Goal: Task Accomplishment & Management: Manage account settings

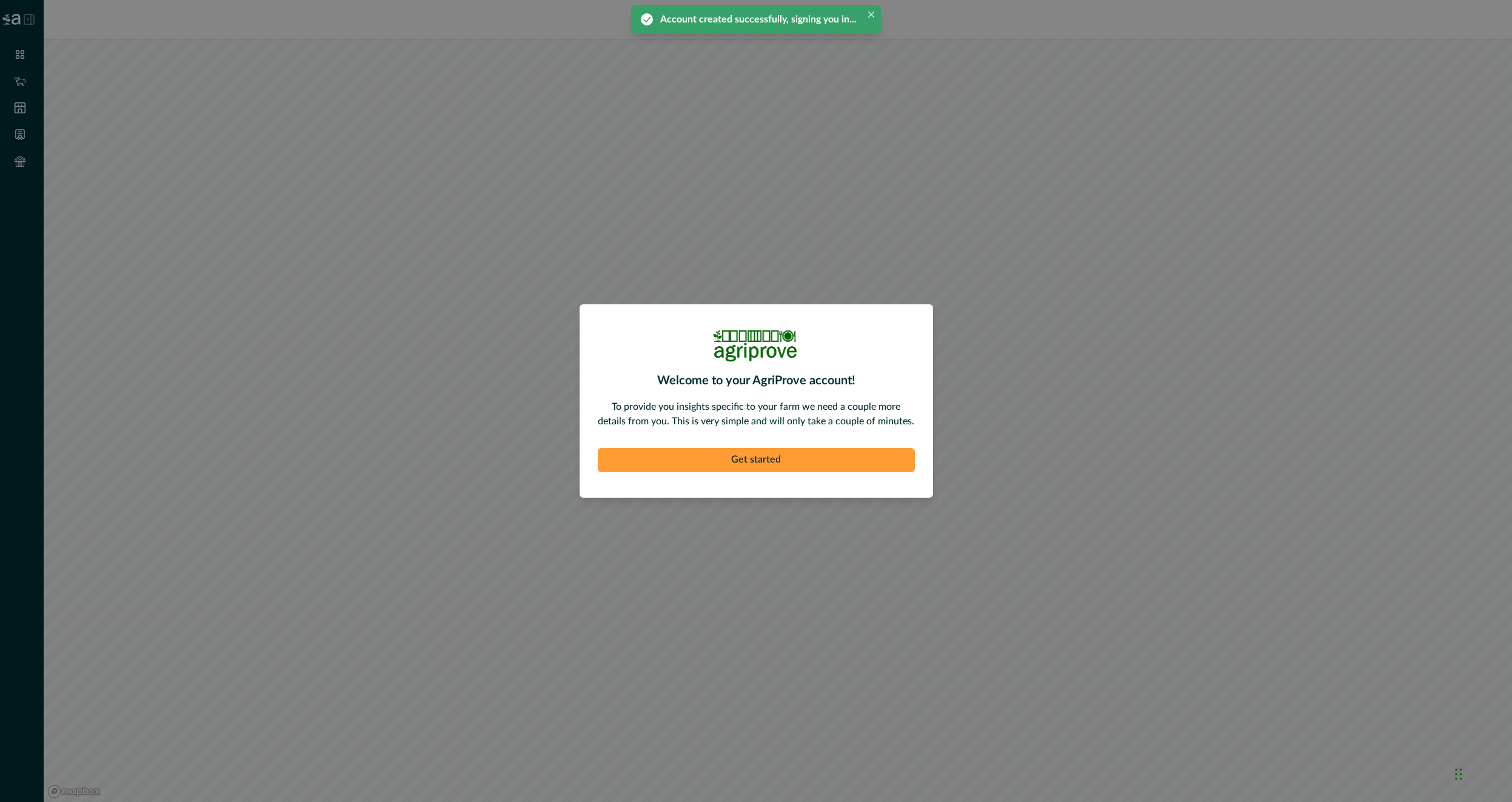
click at [838, 455] on button "Get started" at bounding box center [756, 460] width 317 height 25
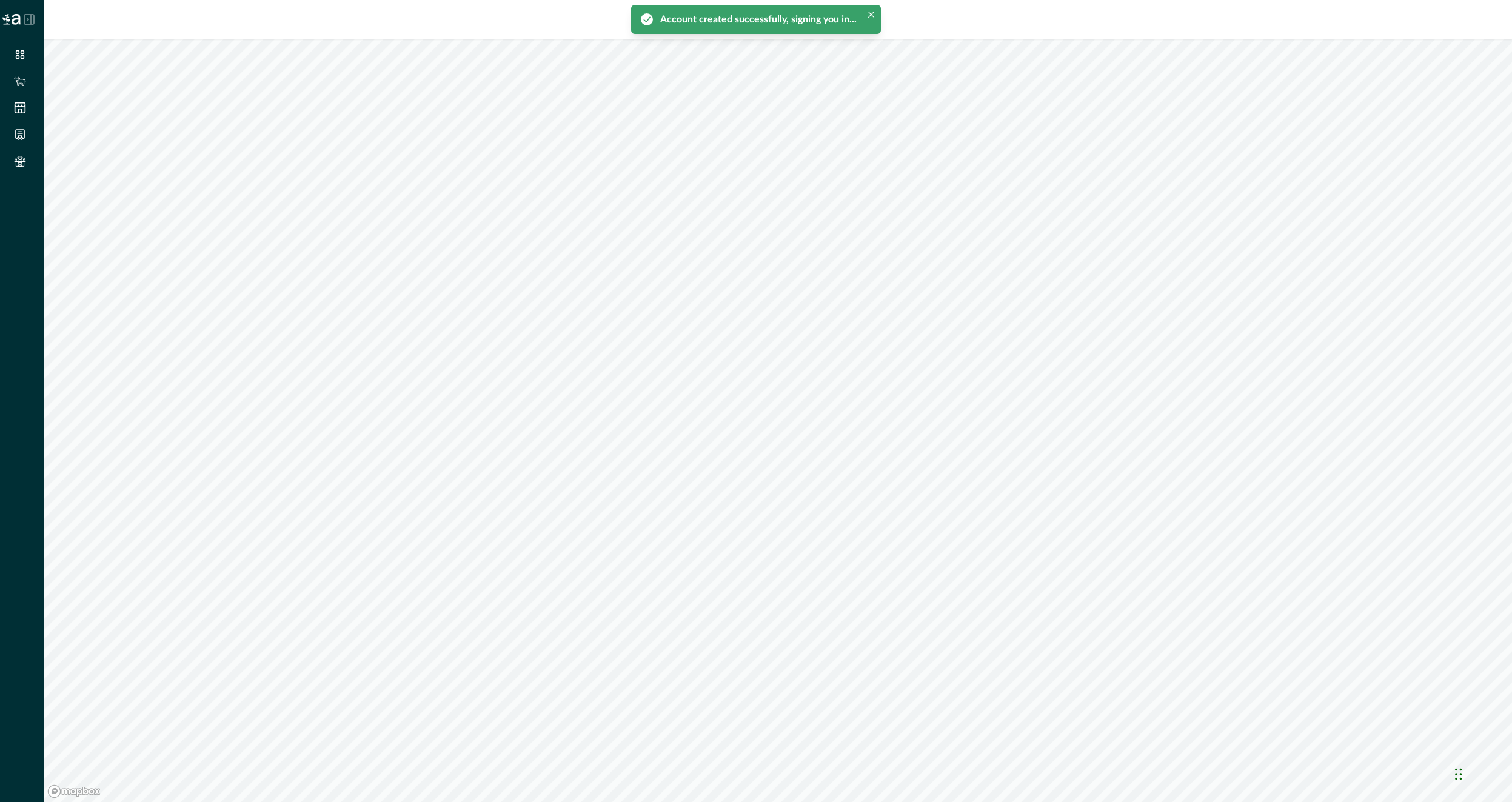
type input "*"
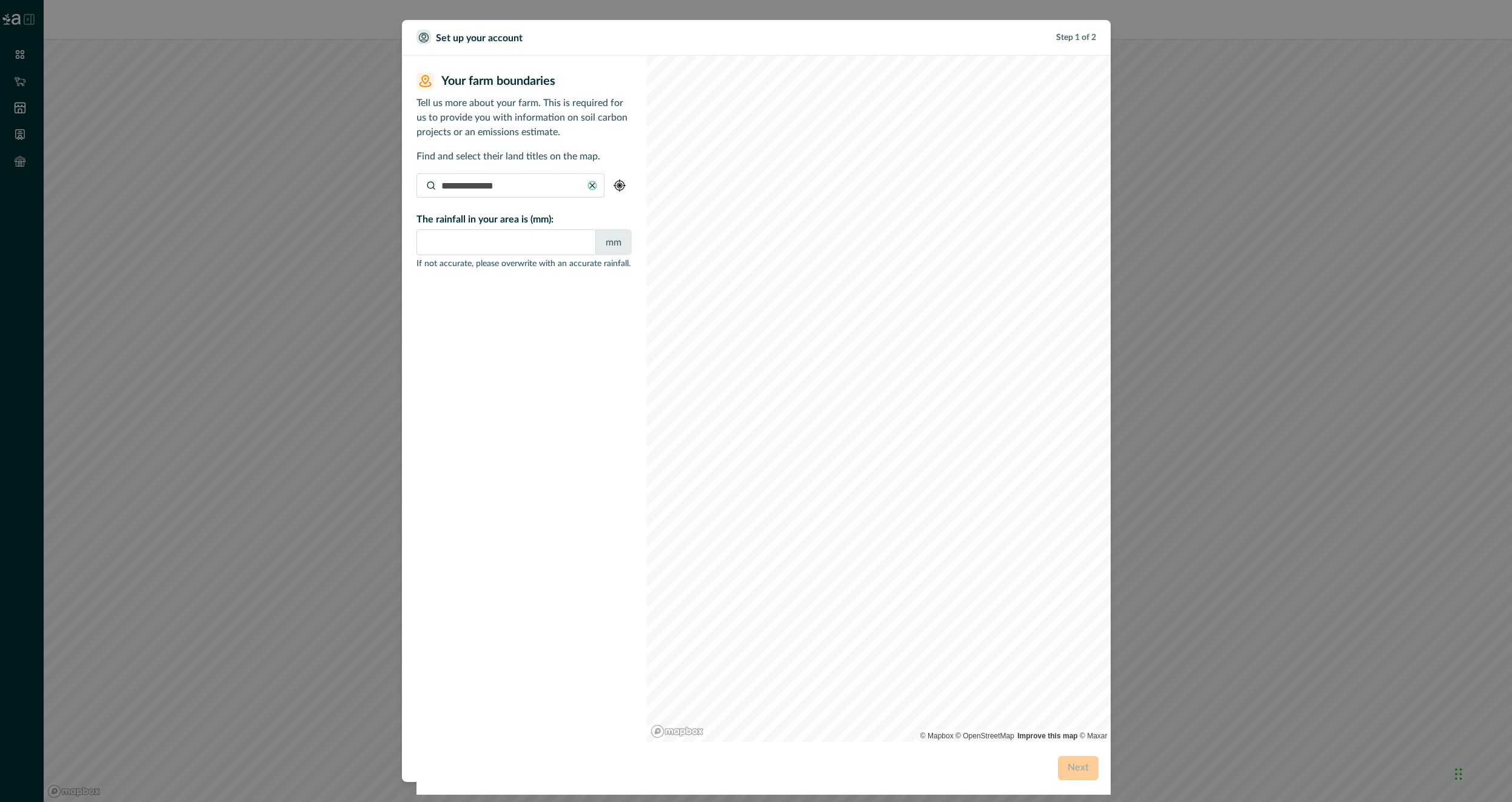
click at [494, 185] on input at bounding box center [510, 186] width 188 height 25
click at [512, 219] on p "Widgett Road, Bodalla New South Wales 2545, Australia" at bounding box center [472, 212] width 77 height 12
type input "**********"
type input "****"
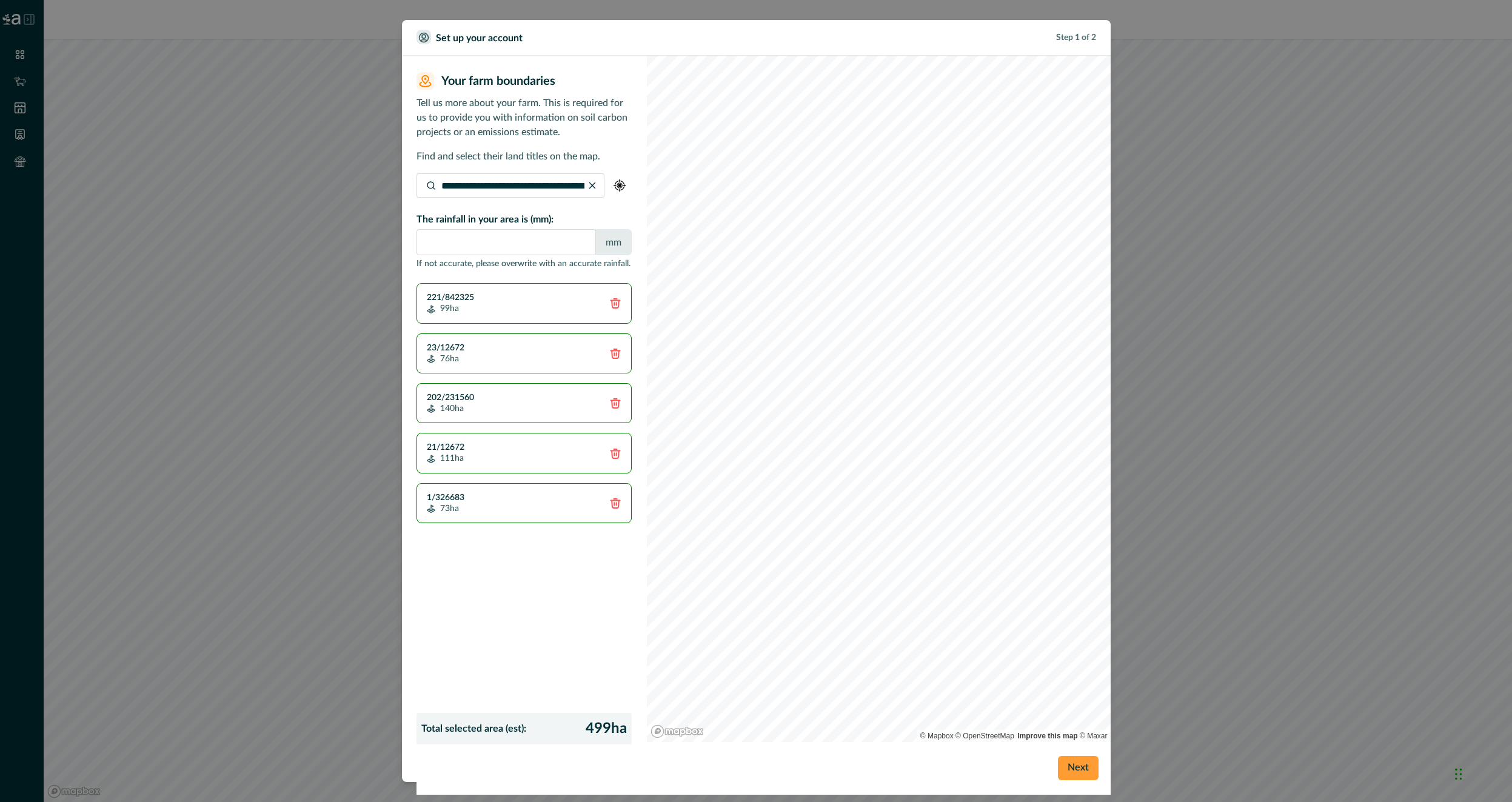
click at [1080, 773] on button "Next" at bounding box center [1078, 769] width 41 height 25
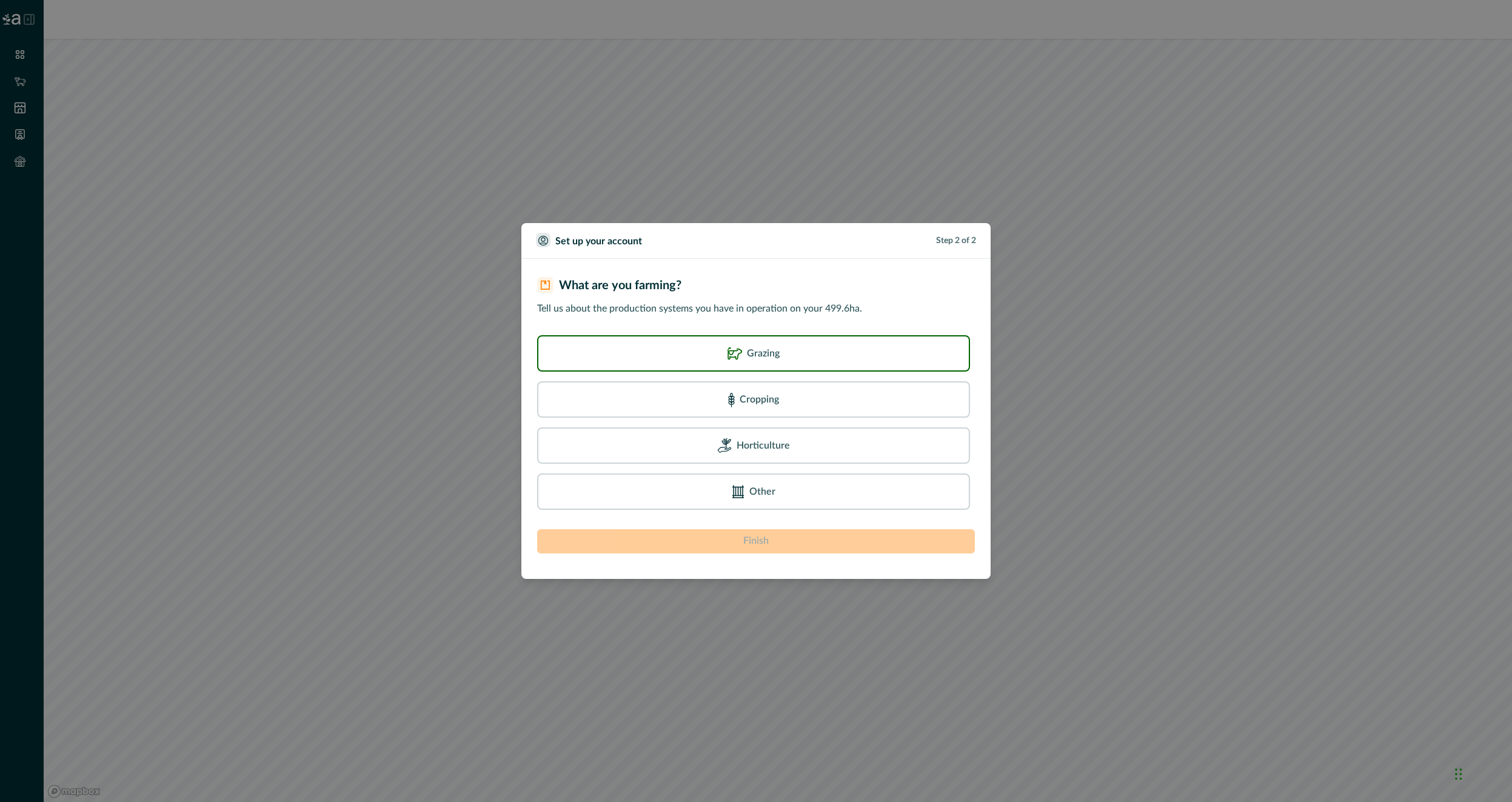
click at [730, 366] on div "Grazing" at bounding box center [753, 353] width 433 height 36
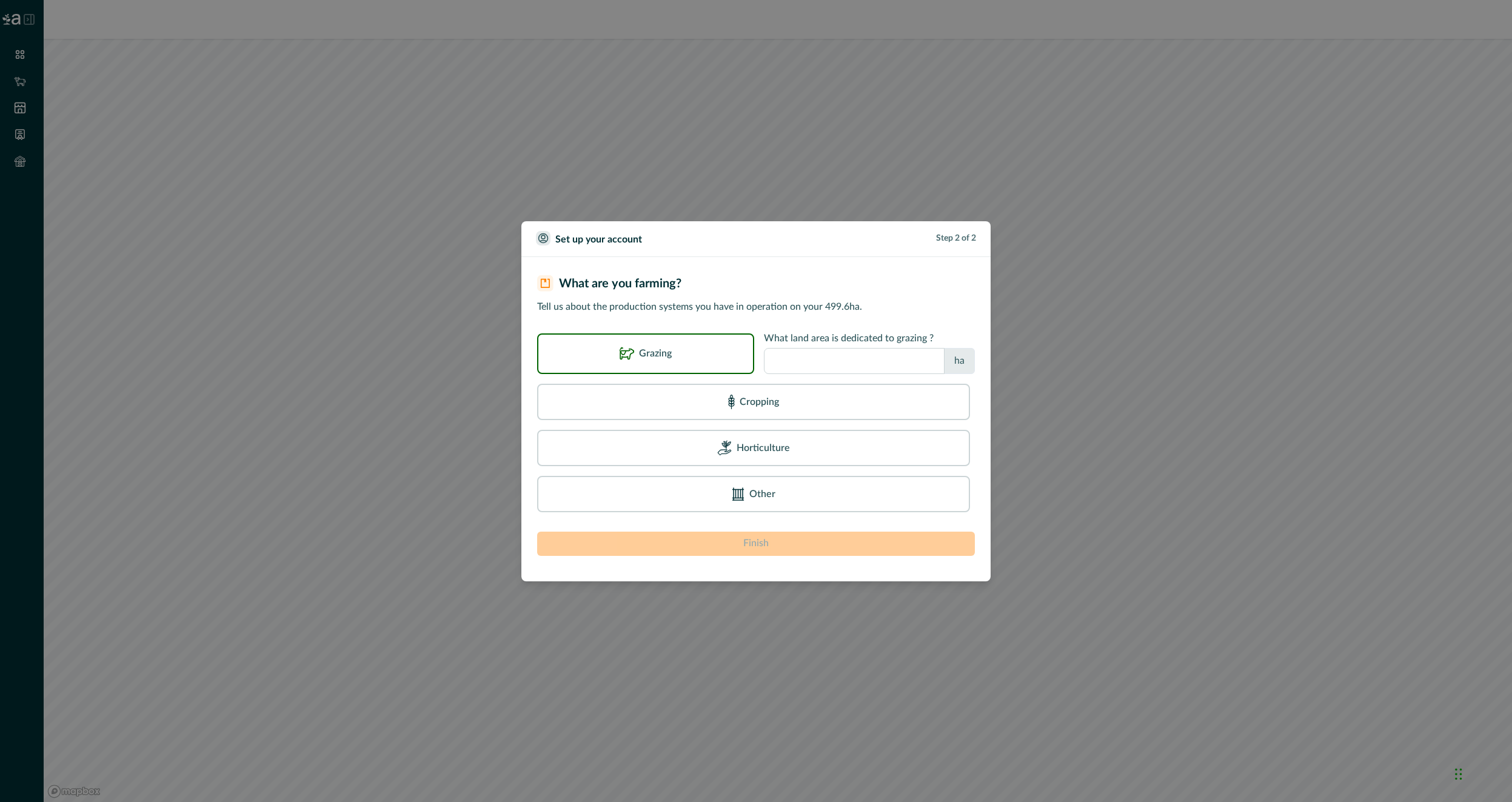
click at [858, 368] on input "number" at bounding box center [854, 361] width 181 height 26
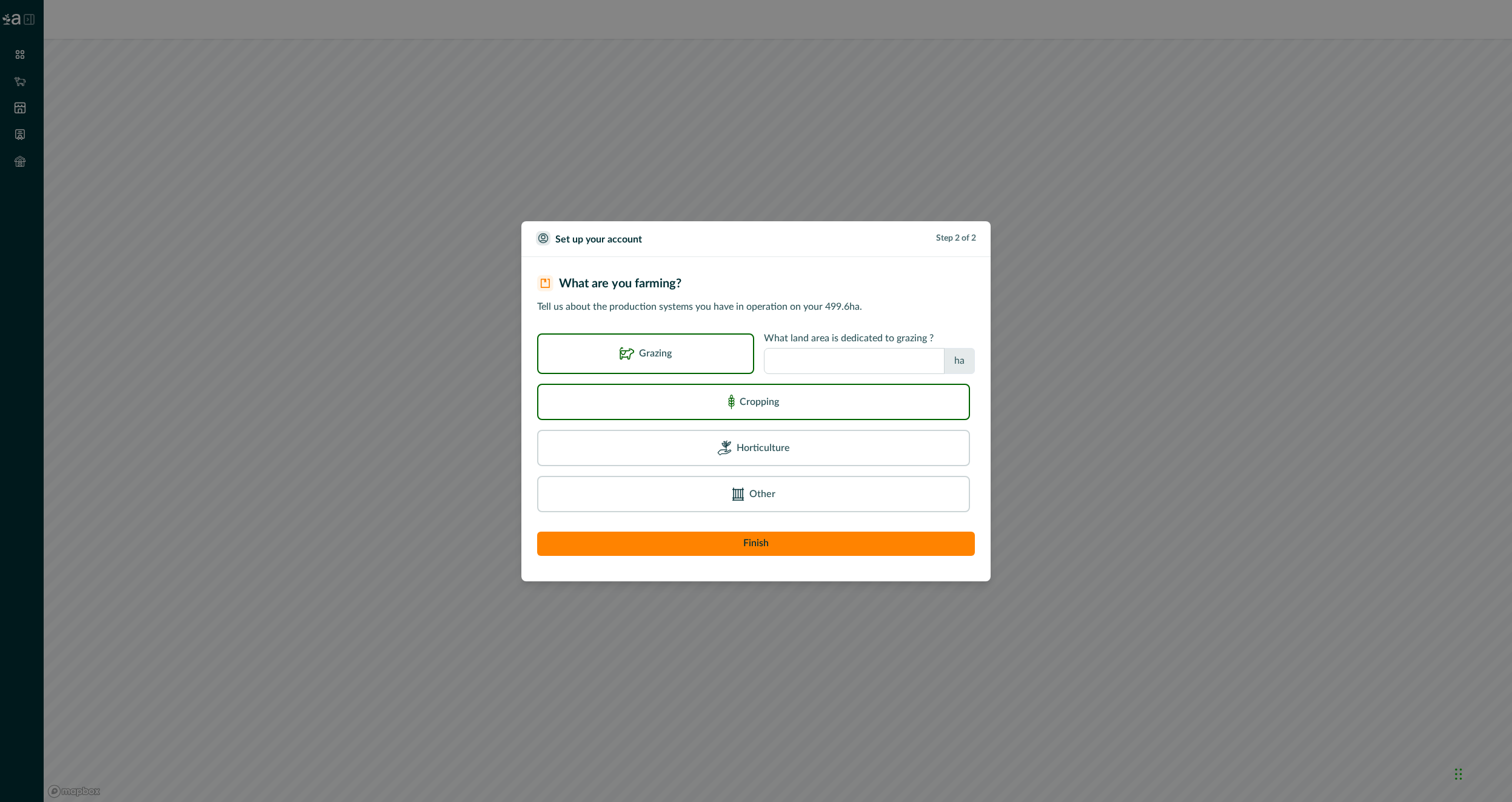
type input "***"
click at [843, 417] on div "Cropping" at bounding box center [753, 402] width 433 height 36
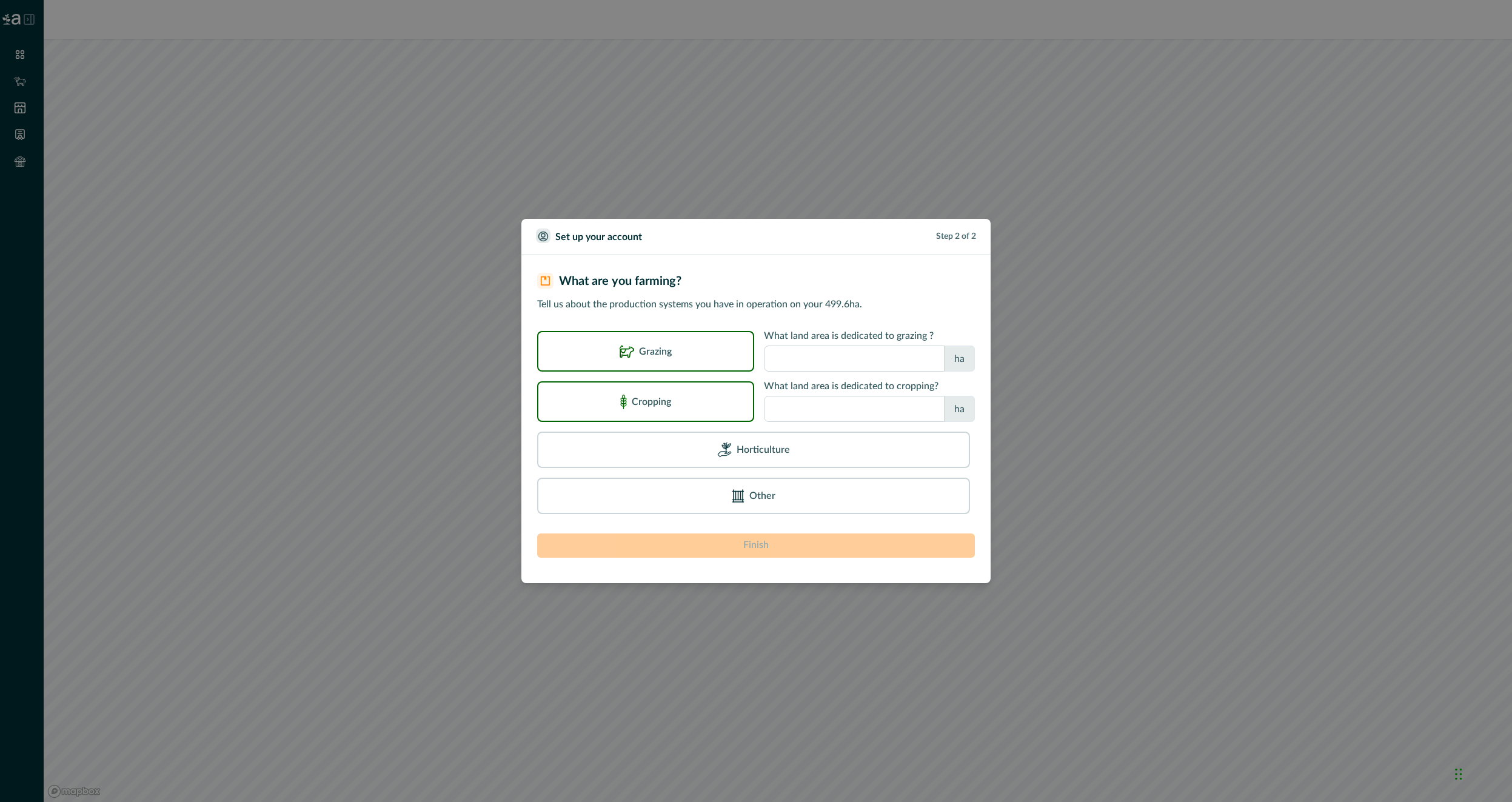
click at [842, 418] on input "number" at bounding box center [854, 409] width 181 height 26
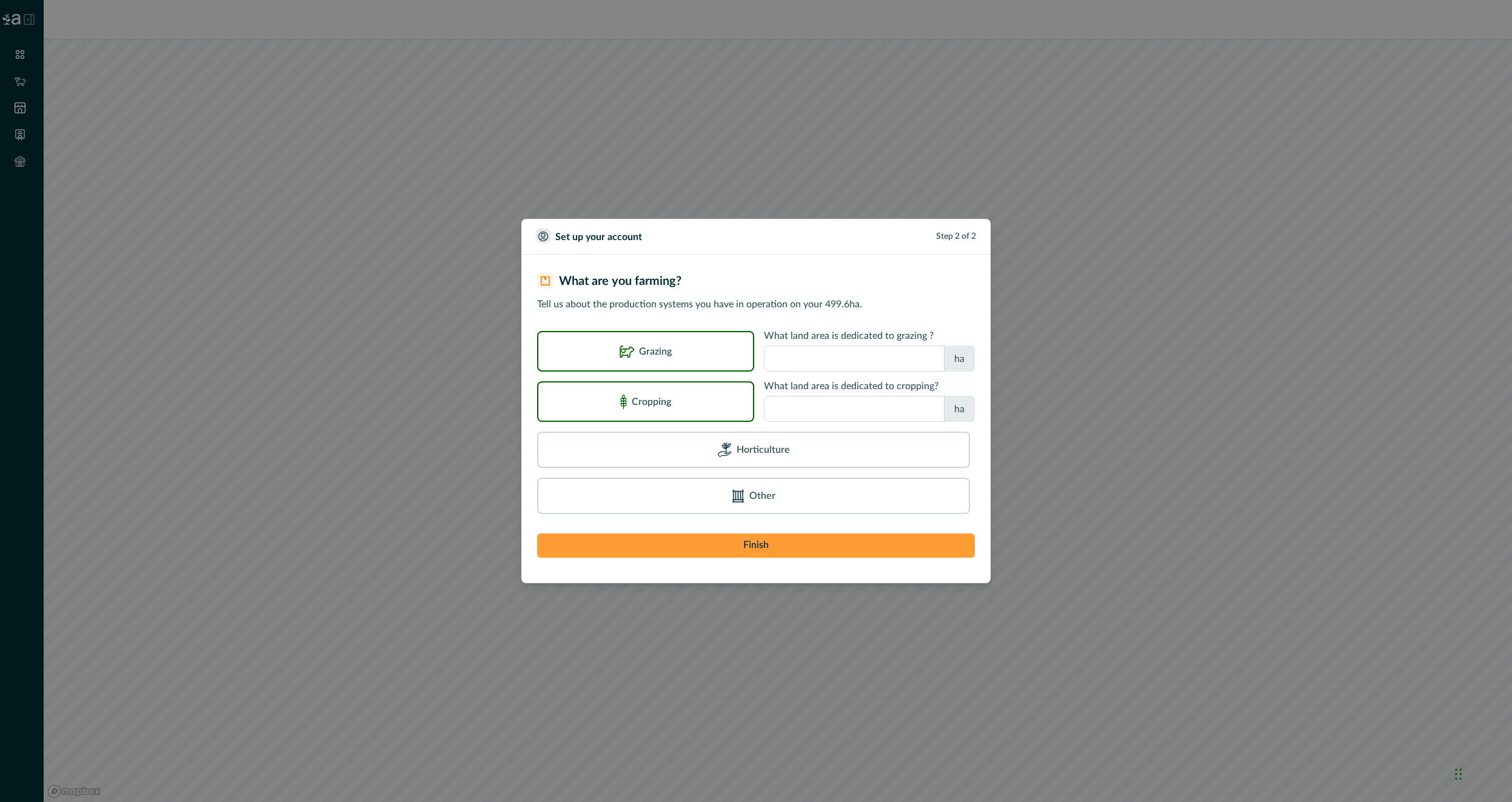
type input "**"
click at [771, 548] on button "Finish" at bounding box center [756, 546] width 438 height 25
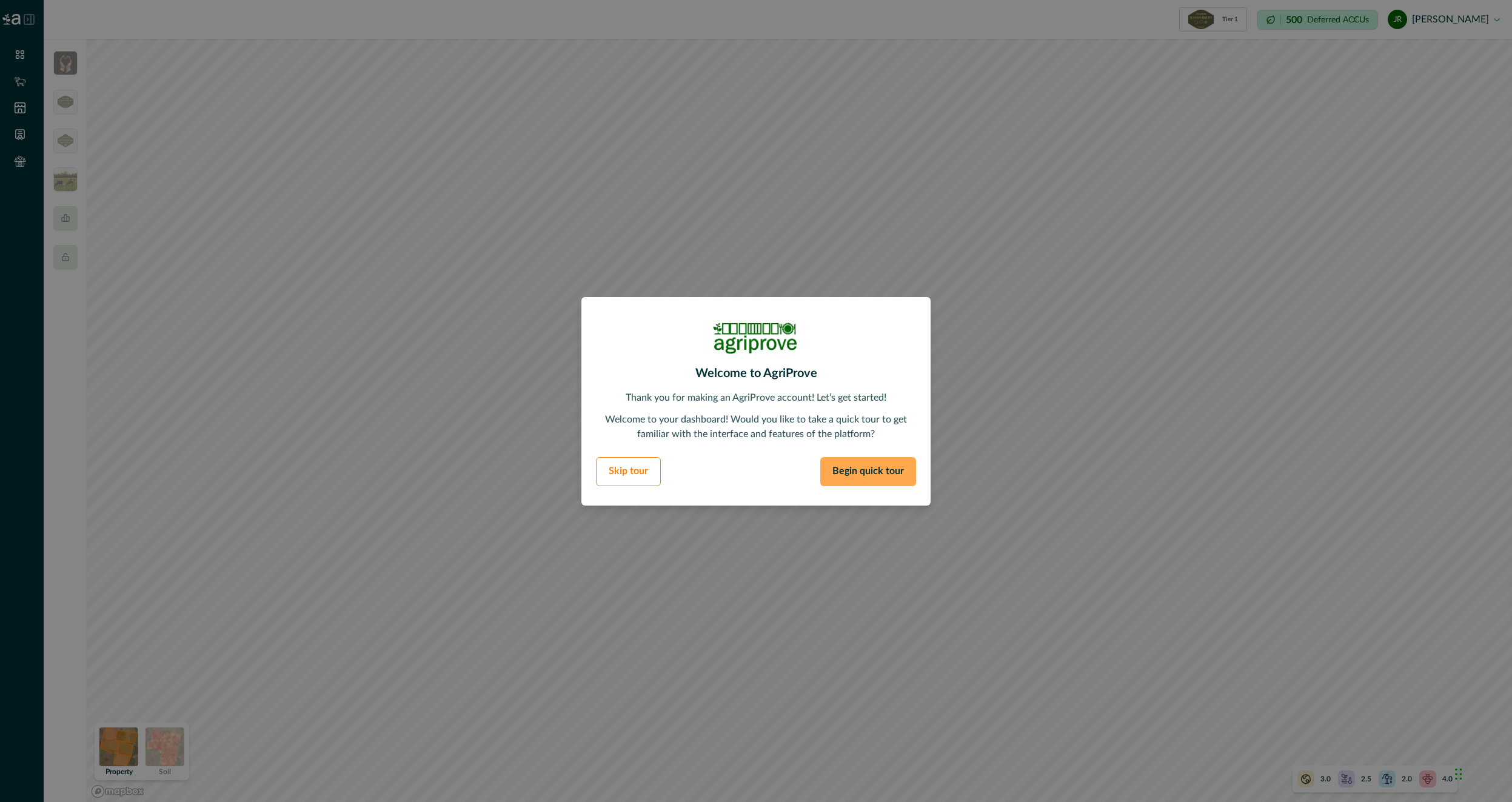
drag, startPoint x: 889, startPoint y: 467, endPoint x: 865, endPoint y: 460, distance: 25.0
click at [889, 467] on button "Begin quick tour" at bounding box center [868, 472] width 96 height 29
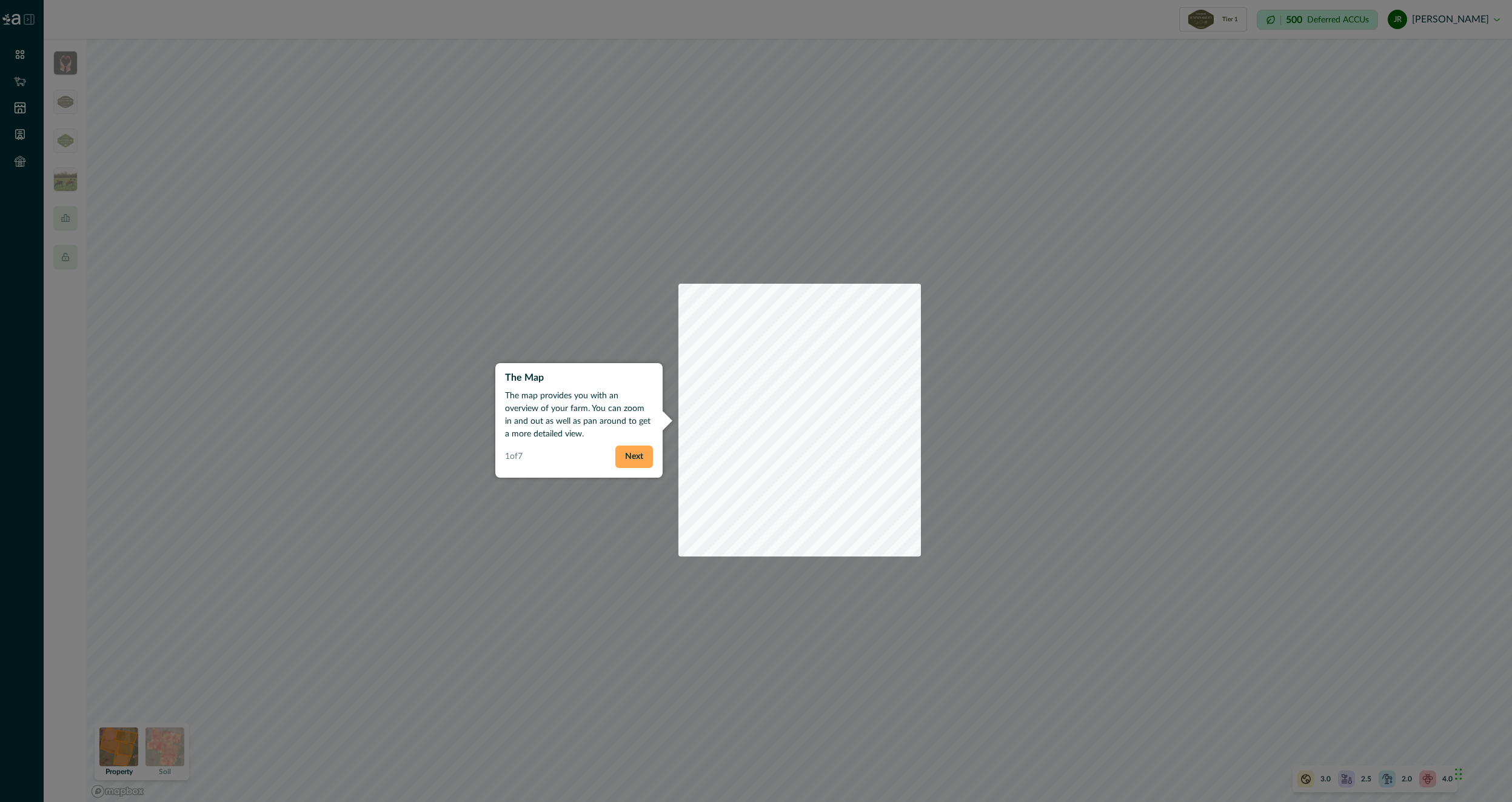
click at [625, 461] on button "Next" at bounding box center [634, 457] width 38 height 22
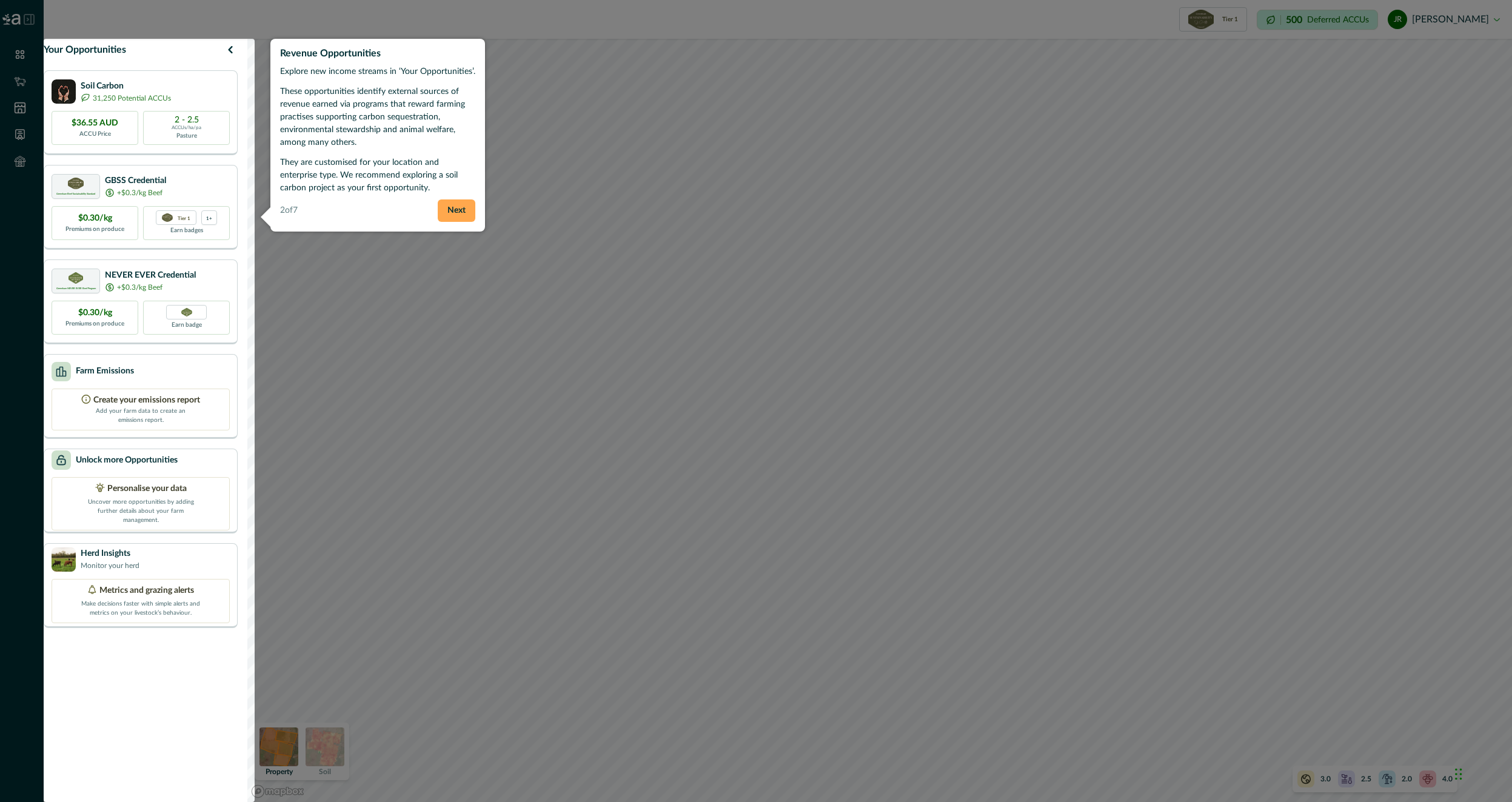
click at [460, 204] on button "Next" at bounding box center [456, 210] width 38 height 22
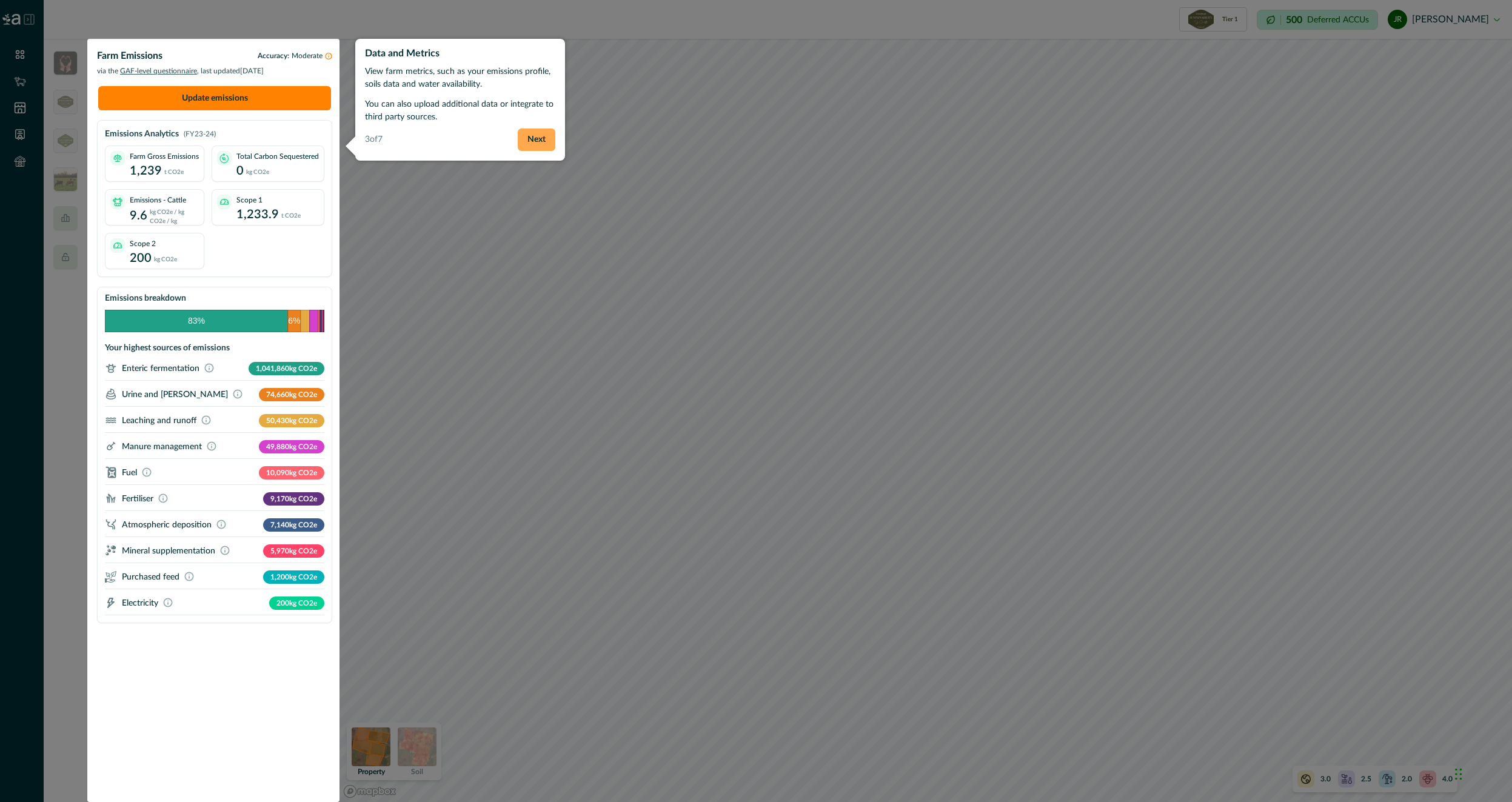
click at [551, 142] on button "Next" at bounding box center [537, 139] width 38 height 22
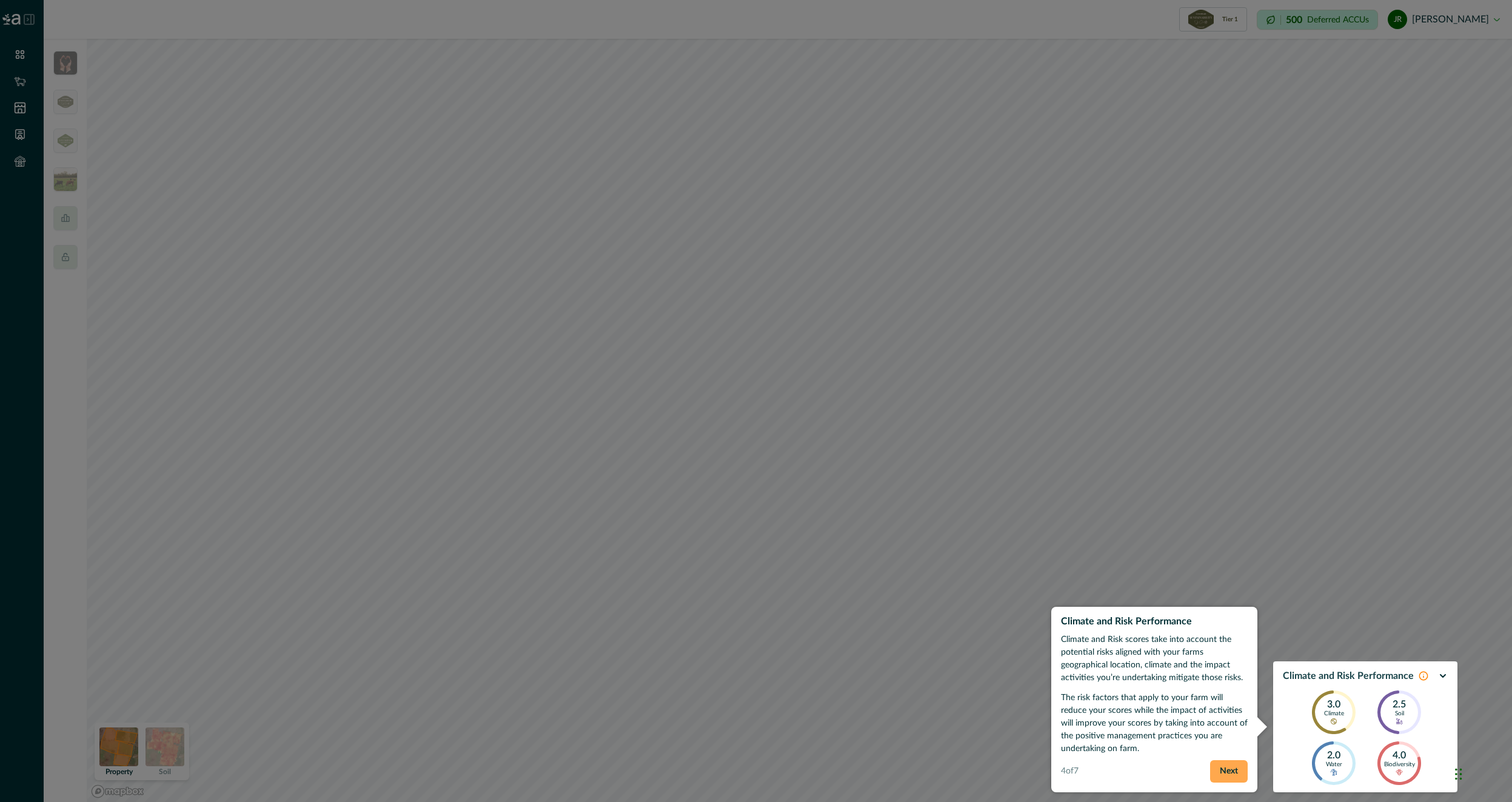
click at [1231, 766] on button "Next" at bounding box center [1228, 771] width 38 height 22
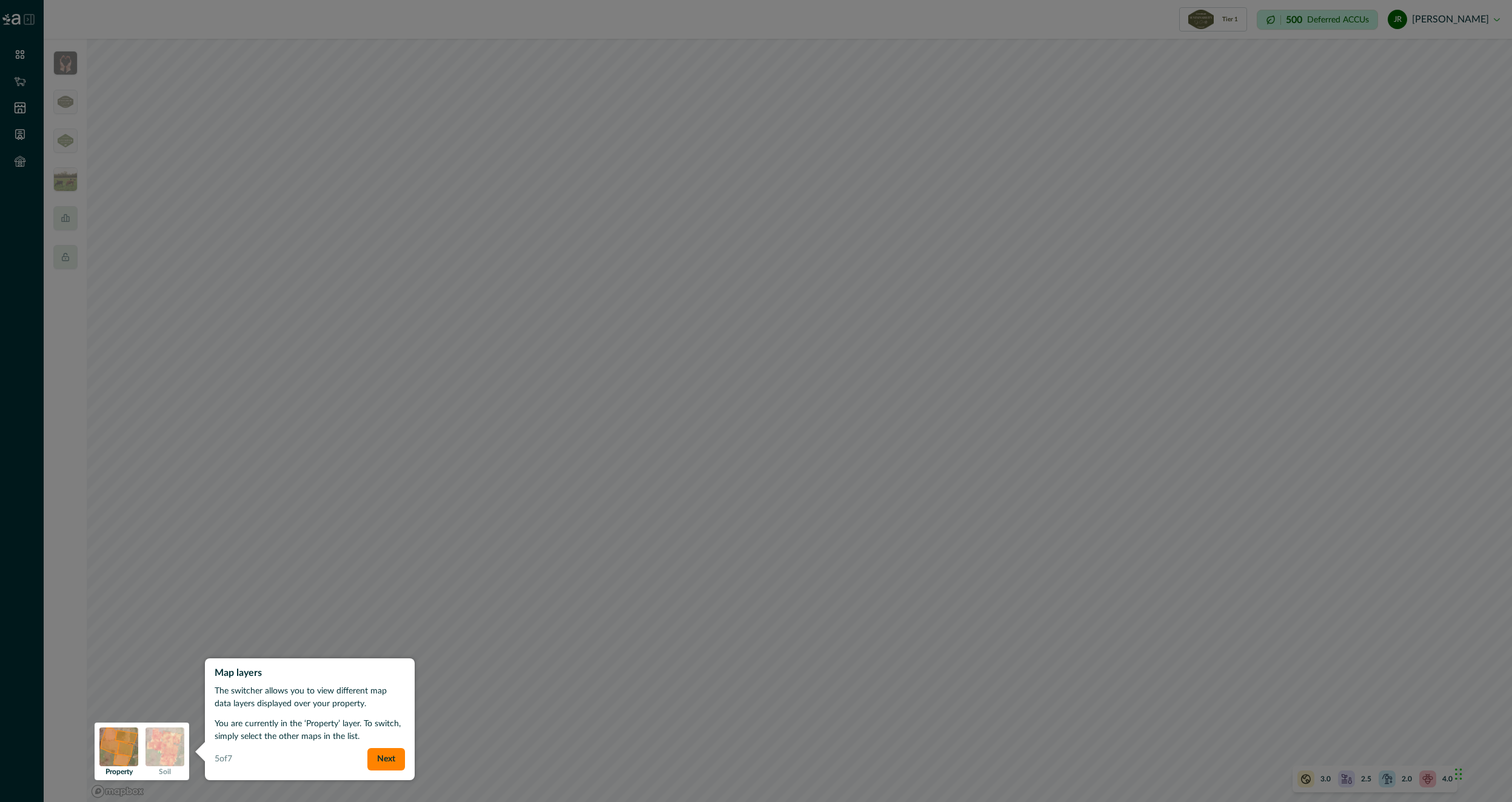
click at [404, 747] on div "The switcher allows you to view different map data layers displayed over your p…" at bounding box center [310, 717] width 190 height 63
click at [404, 749] on div "5 of 7 Next" at bounding box center [310, 759] width 190 height 22
click at [399, 758] on button "Next" at bounding box center [386, 759] width 38 height 22
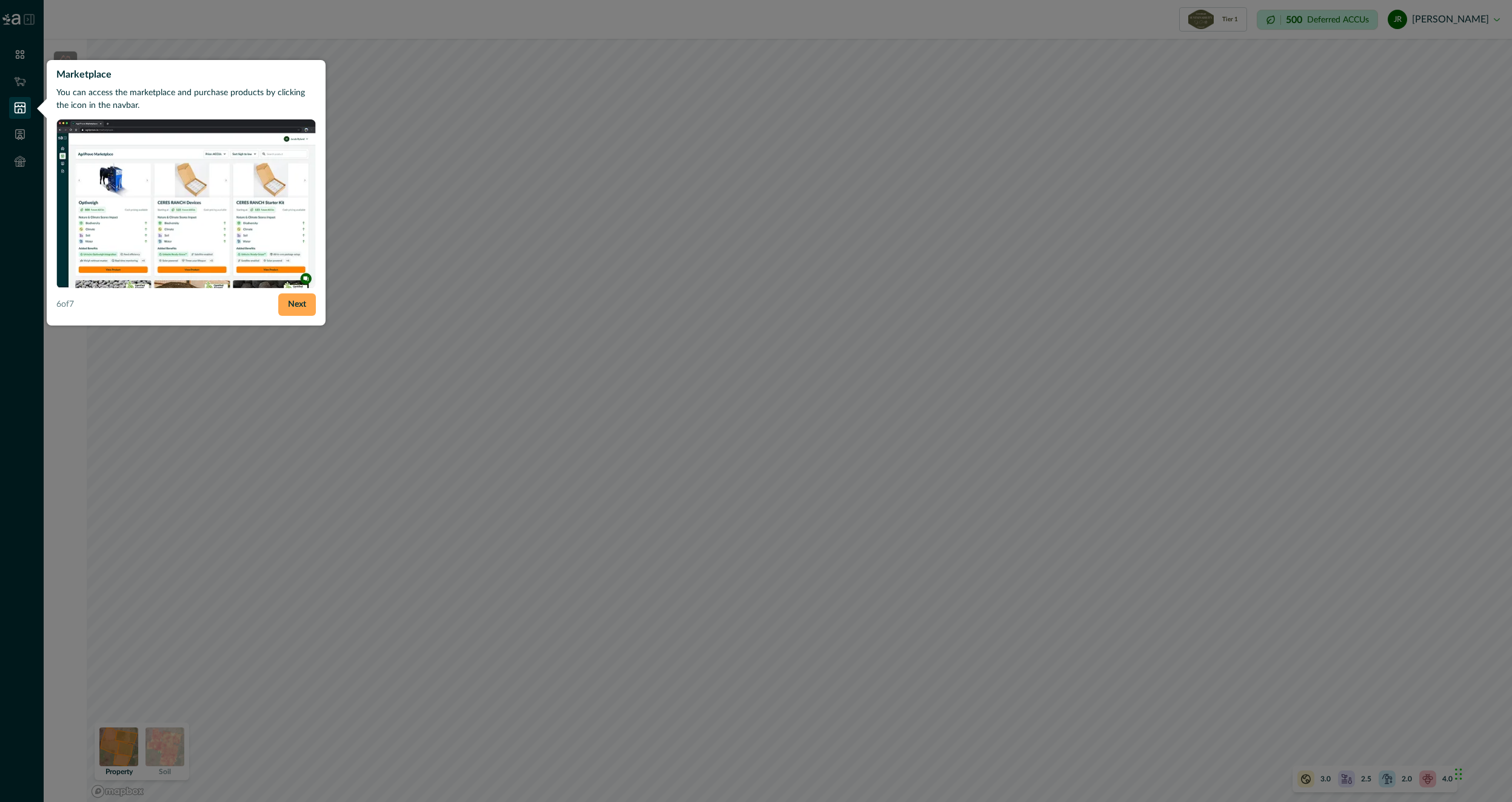
click at [308, 306] on button "Next" at bounding box center [297, 304] width 38 height 22
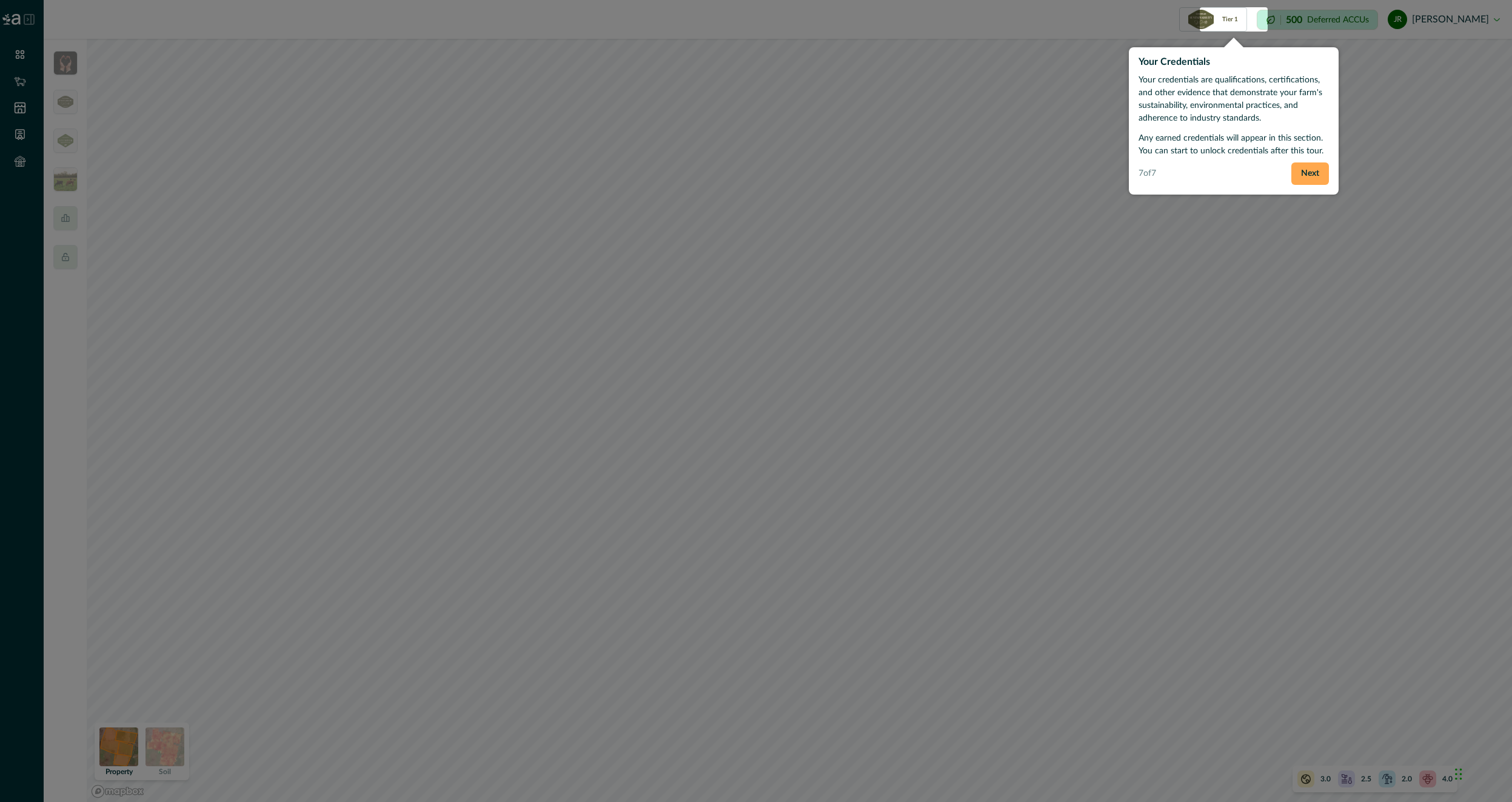
click at [1306, 178] on button "Next" at bounding box center [1310, 173] width 38 height 22
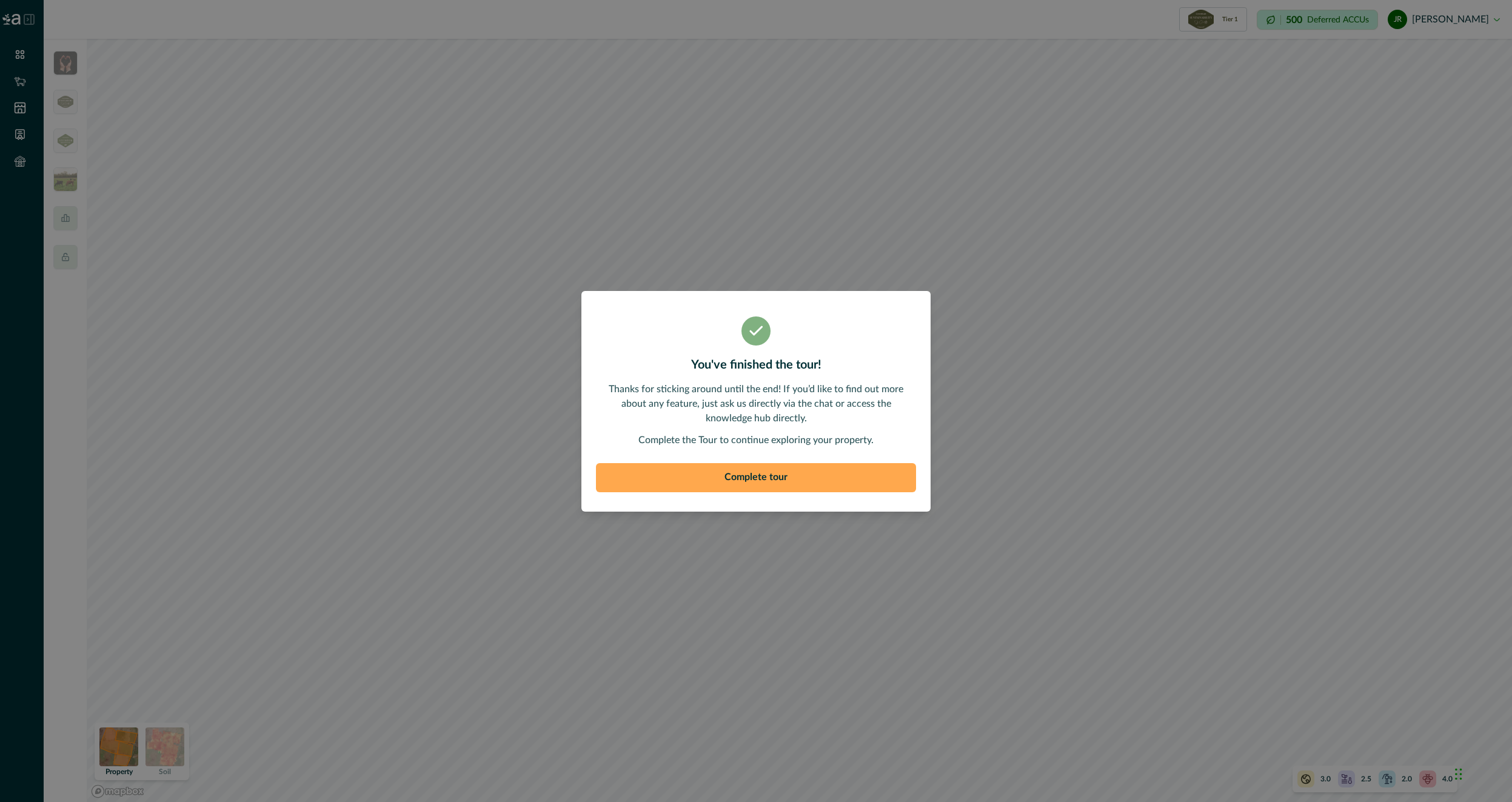
click at [707, 479] on button "Complete tour" at bounding box center [755, 478] width 320 height 29
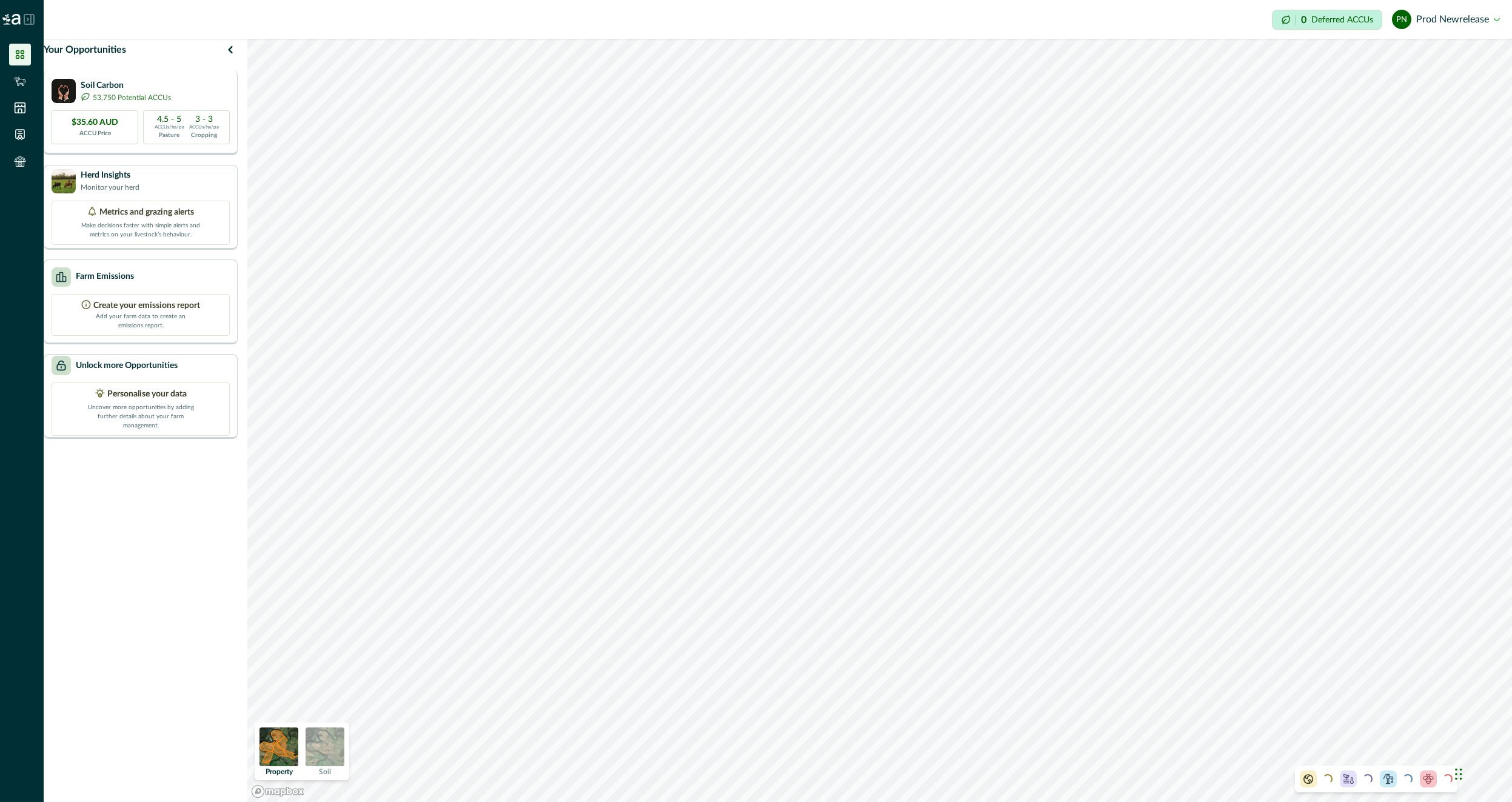
click at [137, 92] on p "Soil Carbon" at bounding box center [126, 85] width 91 height 12
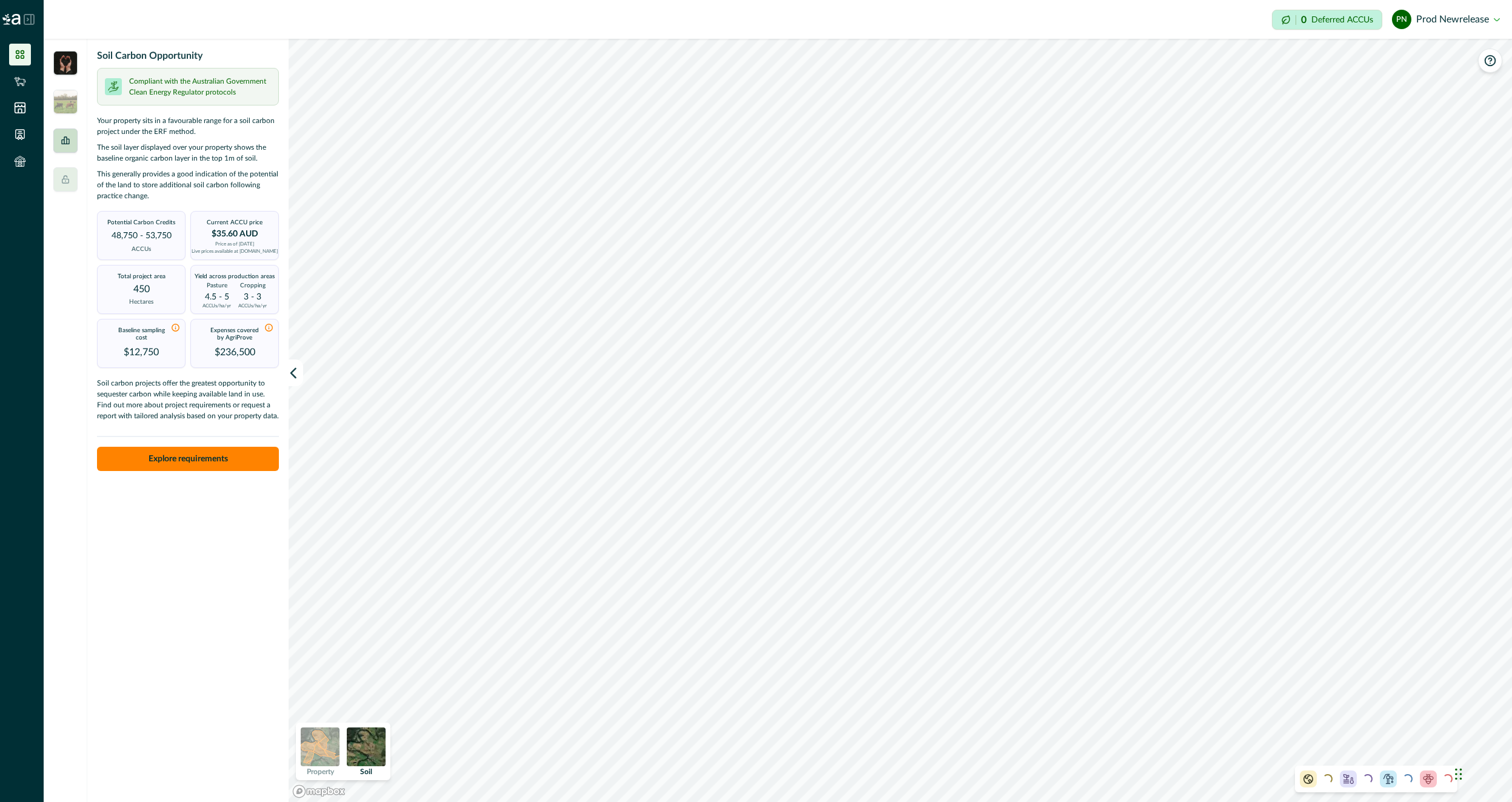
click at [76, 145] on div at bounding box center [66, 420] width 44 height 763
click at [76, 145] on div at bounding box center [66, 141] width 25 height 25
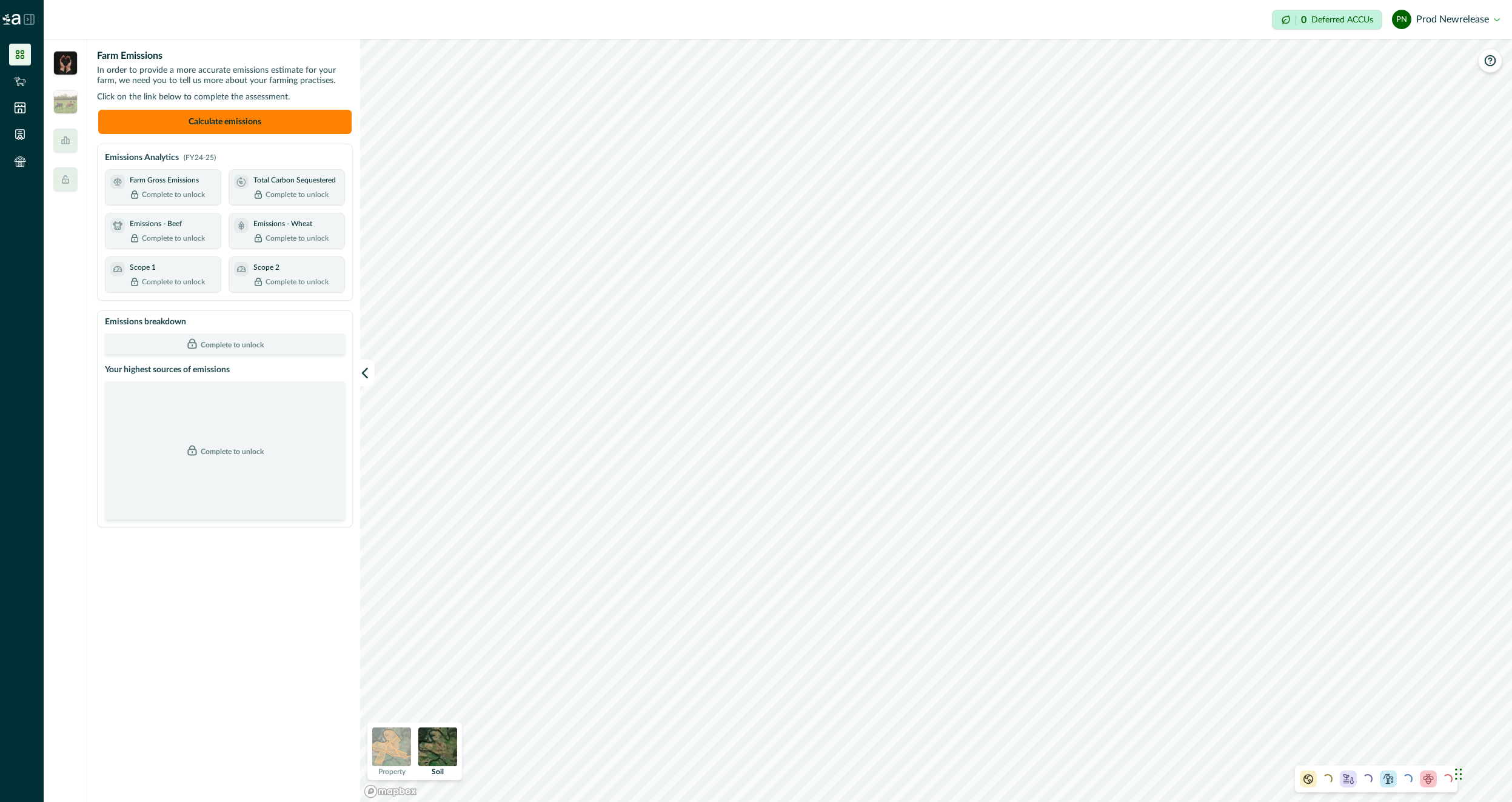
click at [77, 67] on img at bounding box center [66, 63] width 25 height 25
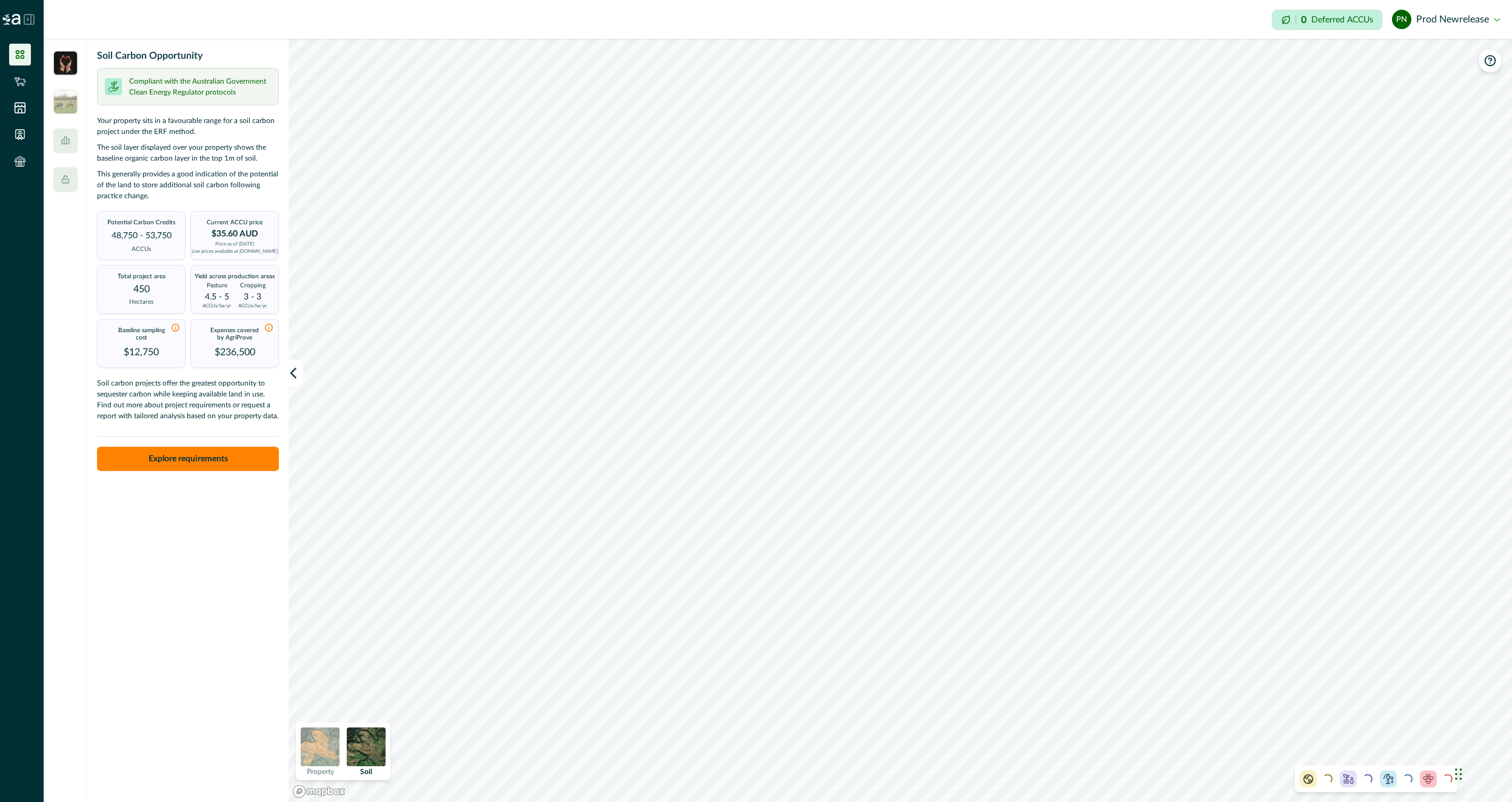
click at [77, 67] on img at bounding box center [66, 63] width 25 height 25
click at [296, 377] on icon "button" at bounding box center [293, 373] width 5 height 9
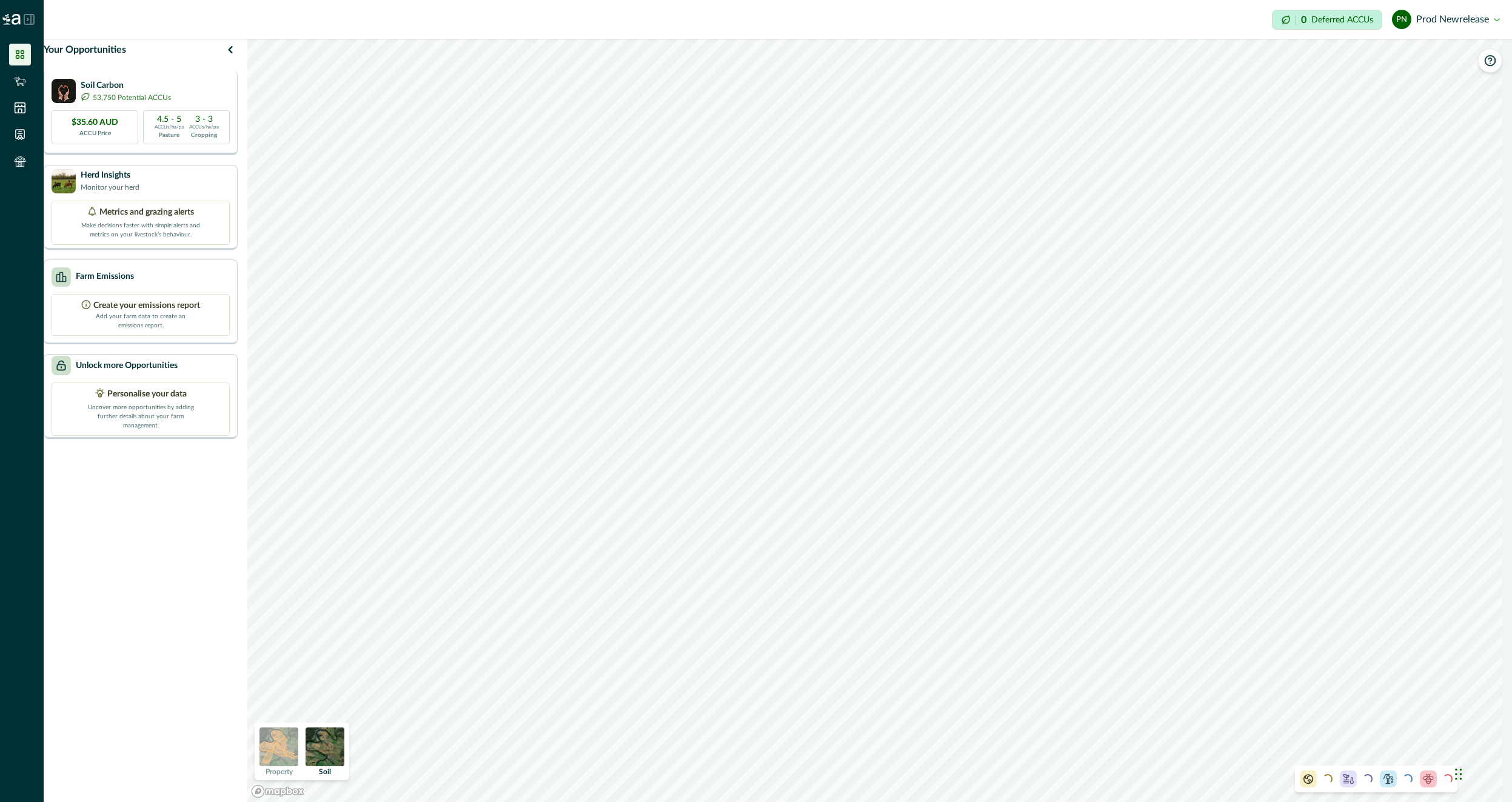
click at [196, 103] on div "Soil Carbon 53,750 Potential ACCUs" at bounding box center [140, 91] width 178 height 25
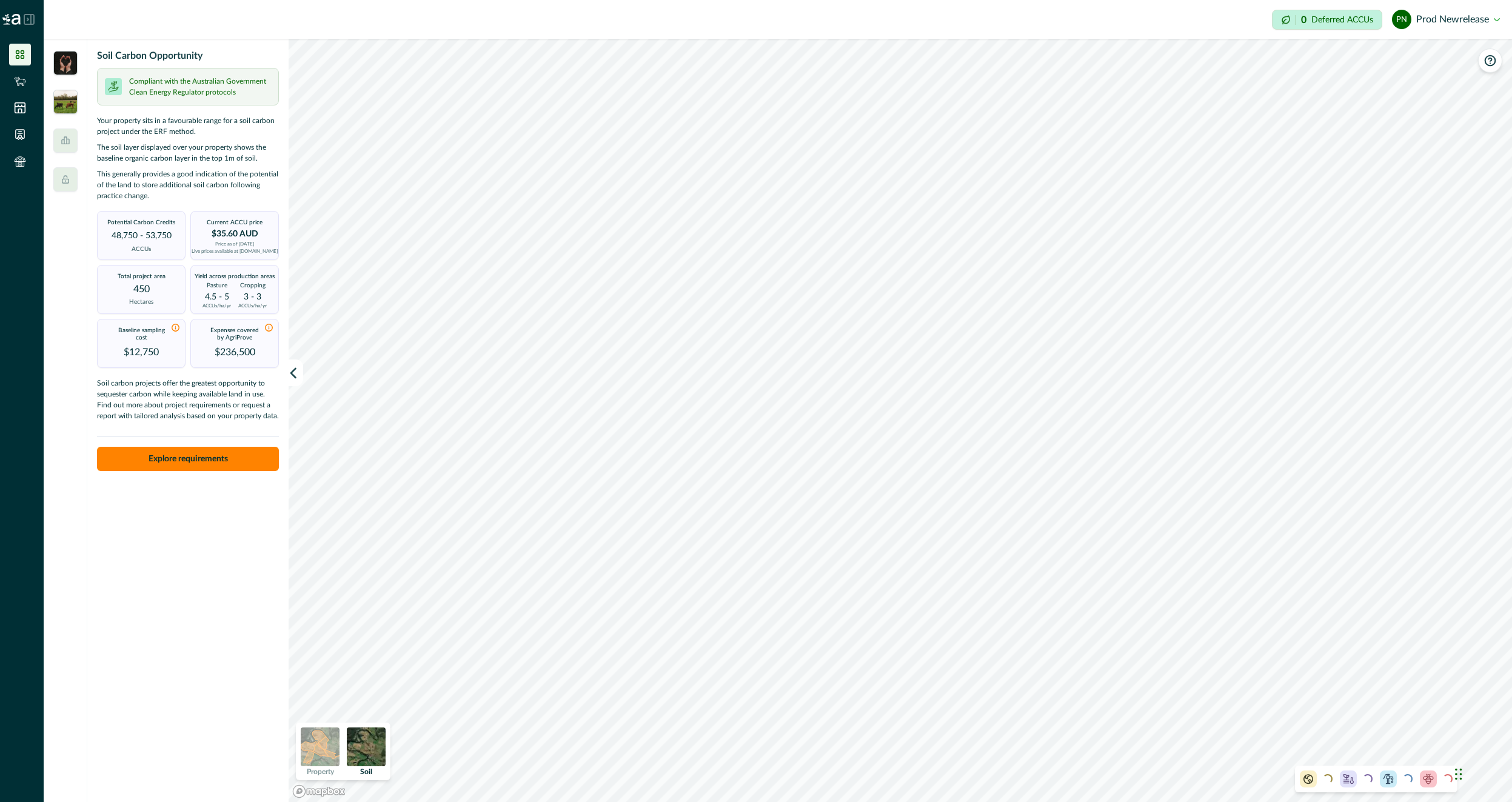
click at [70, 99] on img at bounding box center [66, 102] width 25 height 25
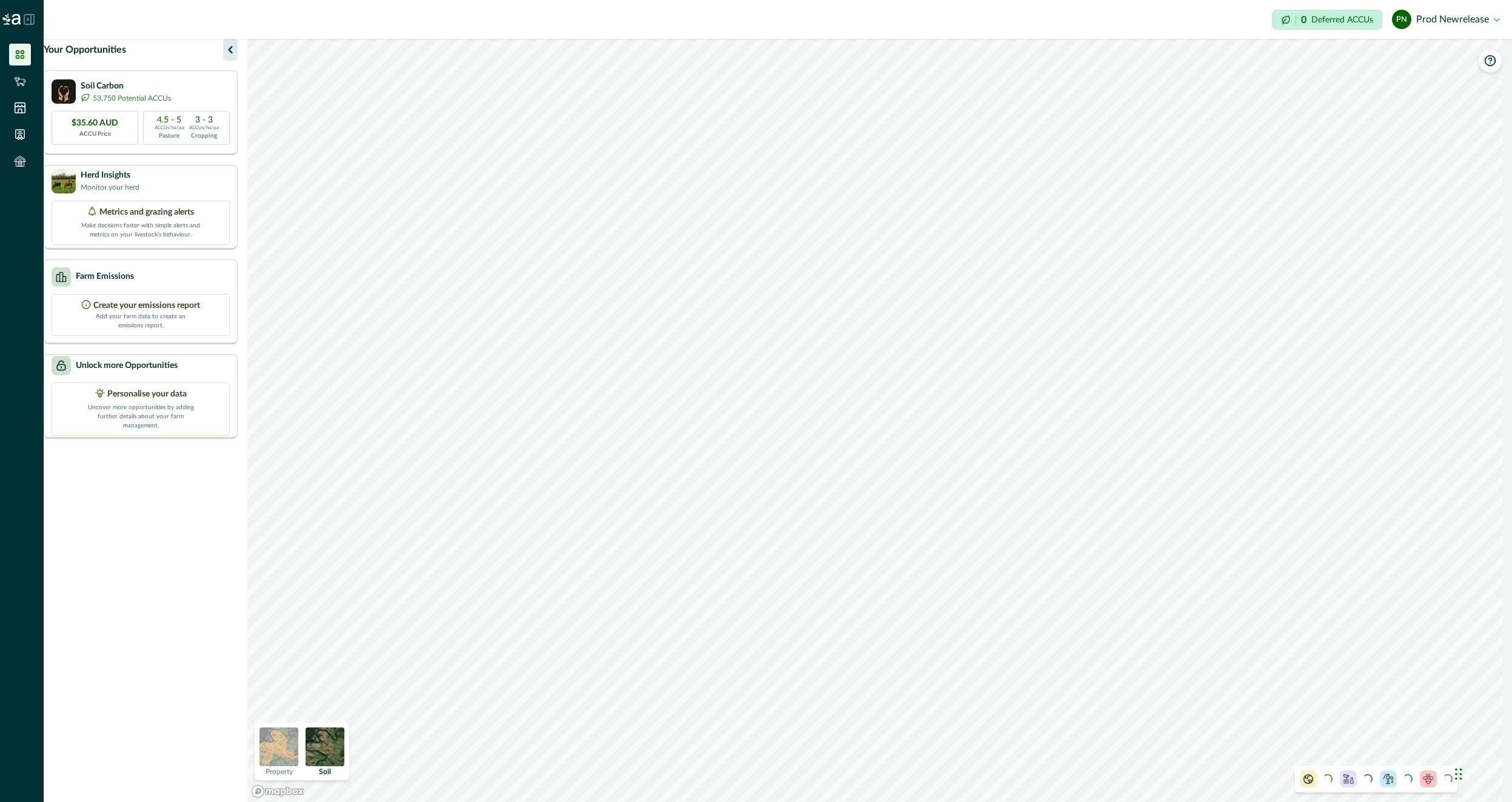
click at [236, 57] on icon "button" at bounding box center [230, 49] width 15 height 15
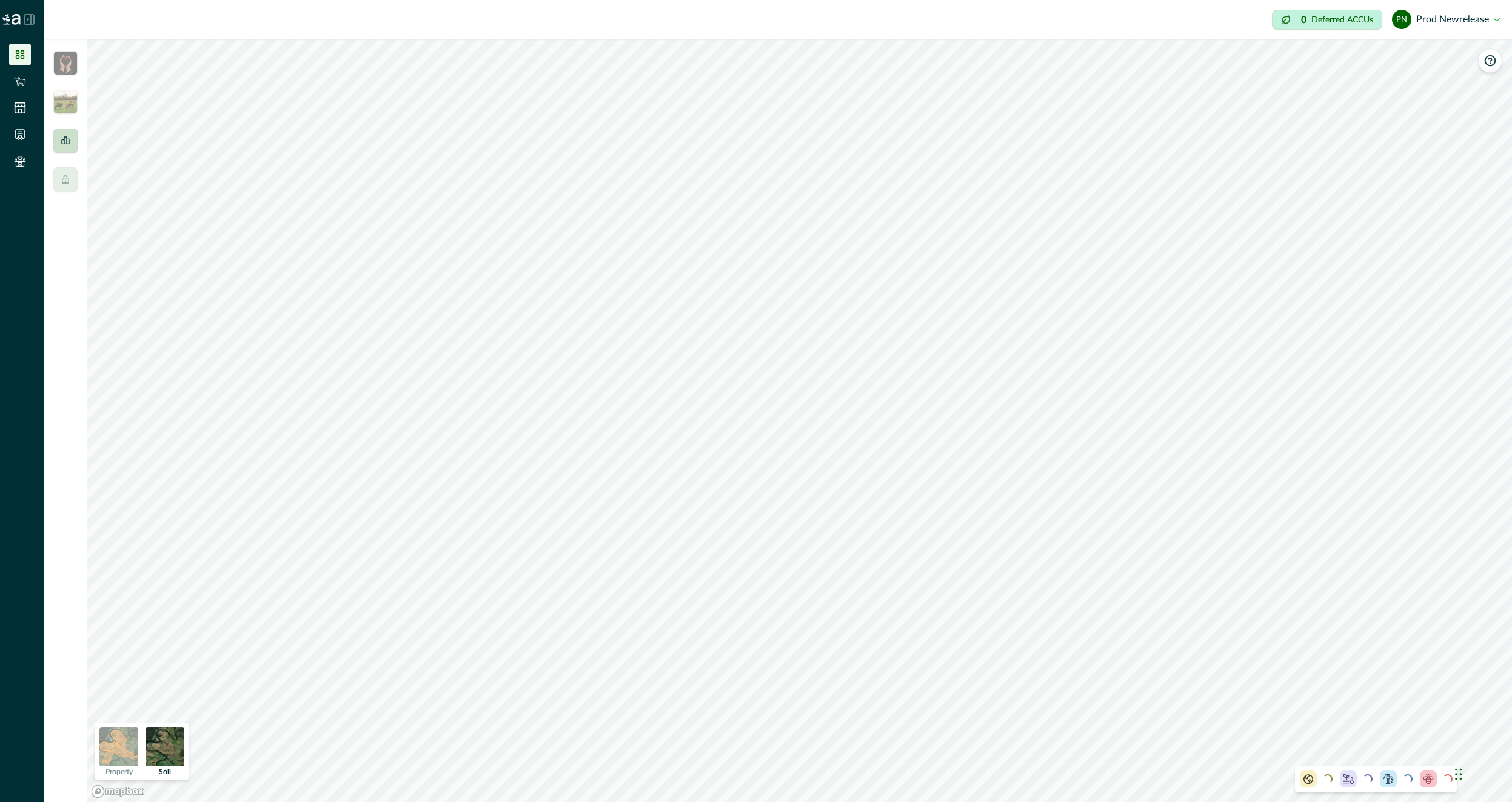
click at [67, 147] on div at bounding box center [66, 141] width 25 height 25
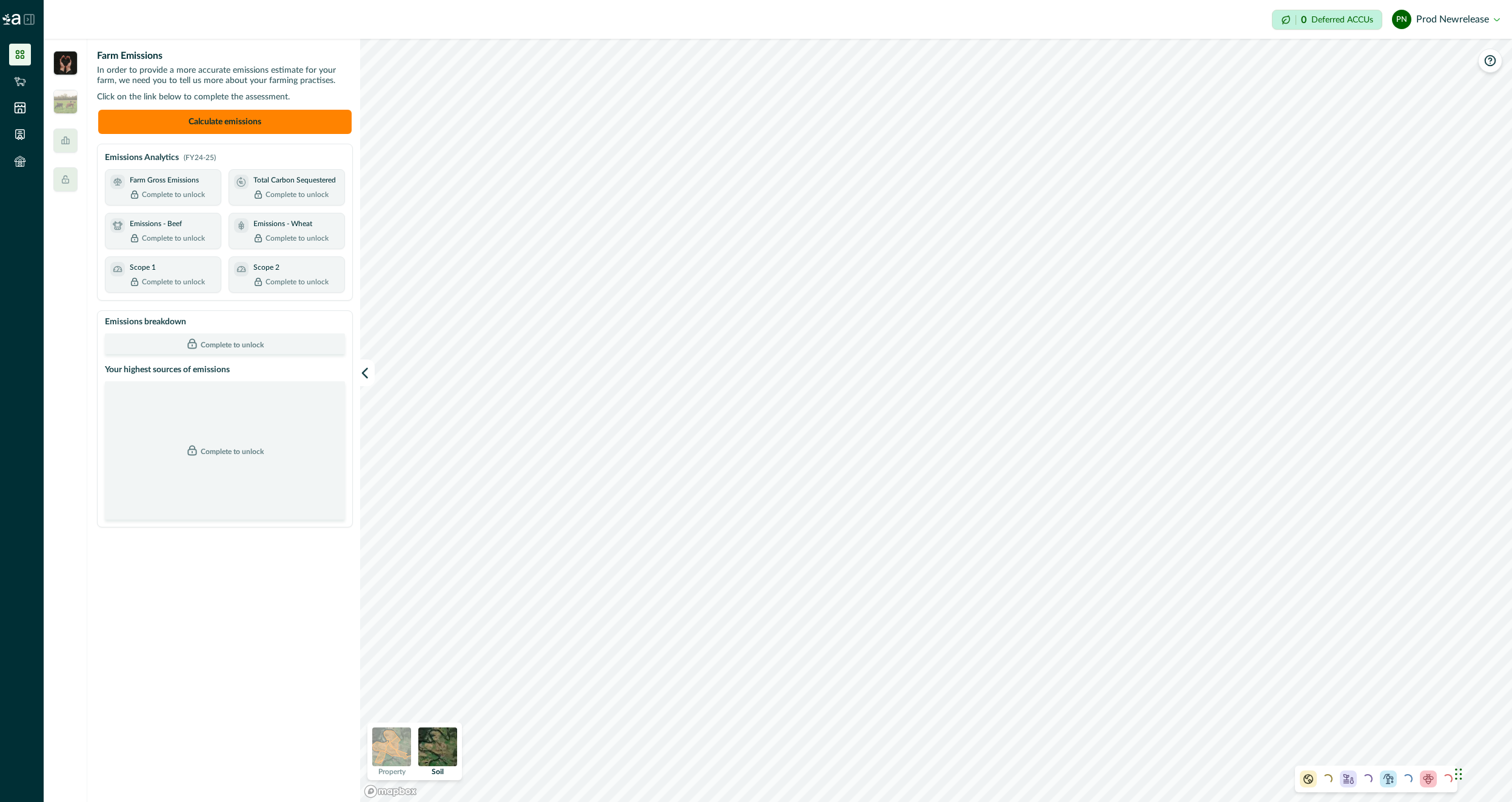
click at [77, 63] on img at bounding box center [66, 63] width 25 height 25
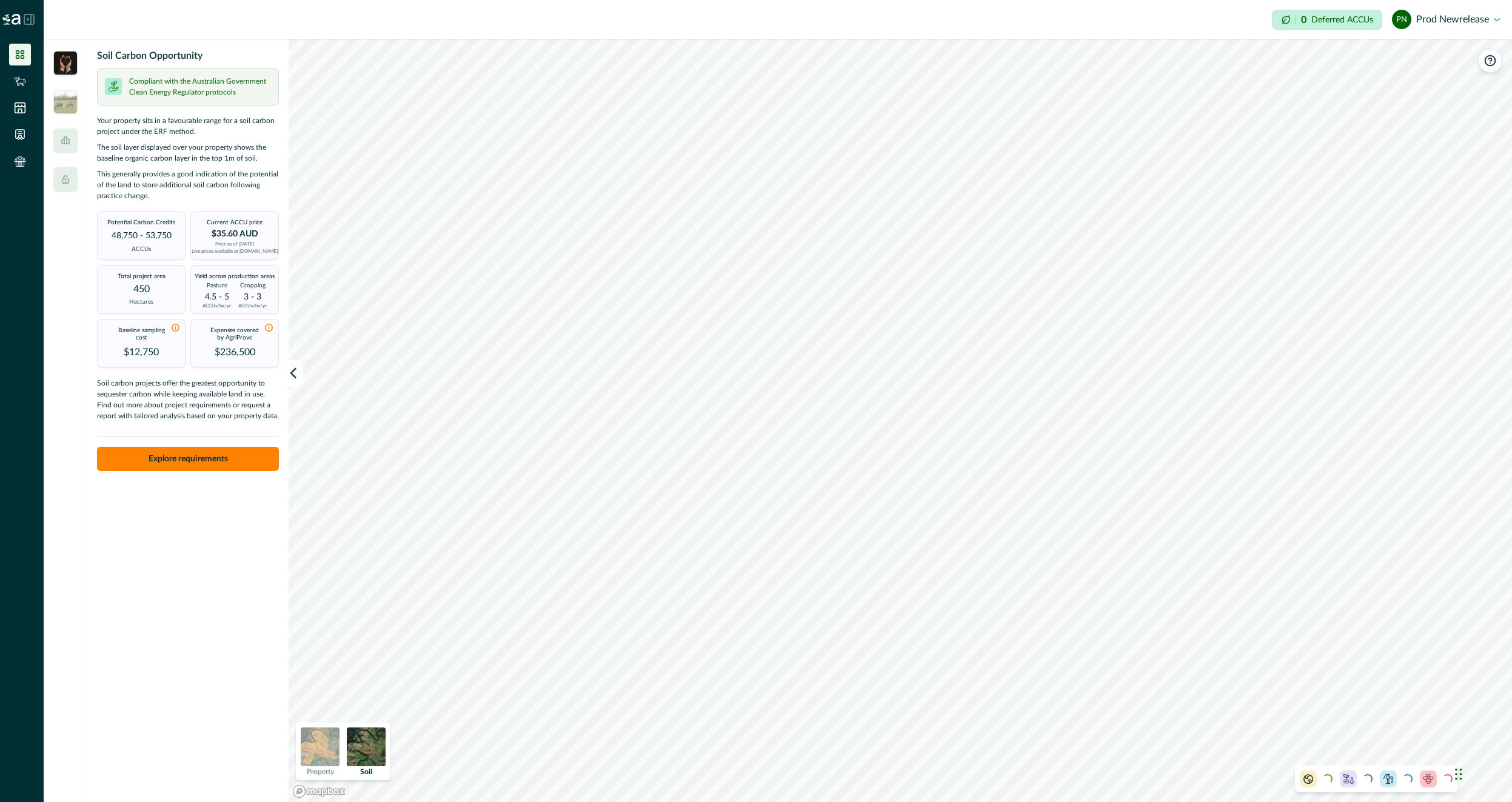
click at [220, 715] on div "Soil Carbon Opportunity Compliant with the Australian Government Clean Energy R…" at bounding box center [187, 420] width 199 height 763
click at [26, 159] on li at bounding box center [19, 161] width 22 height 22
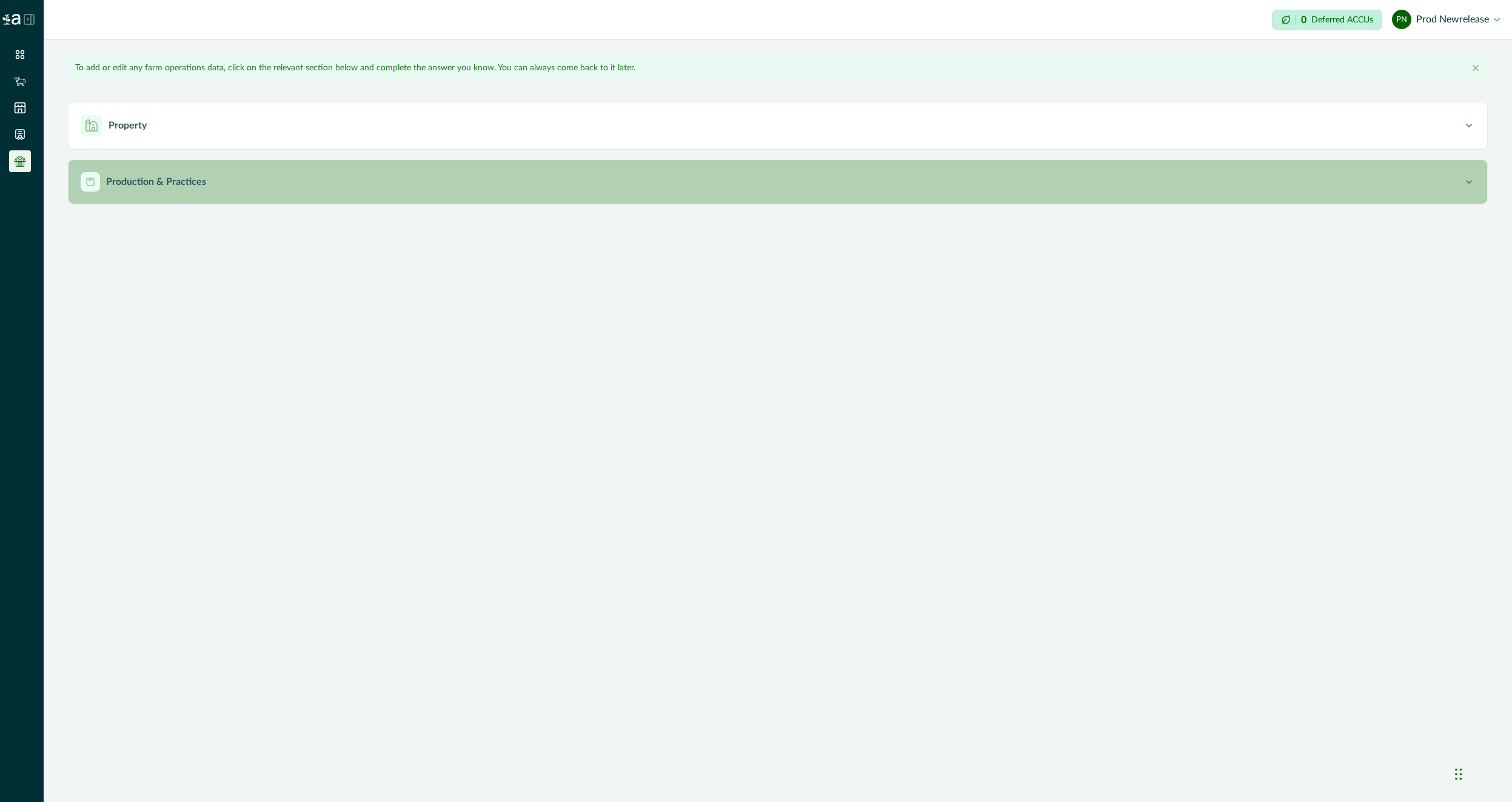
click at [87, 174] on div "button" at bounding box center [91, 182] width 19 height 19
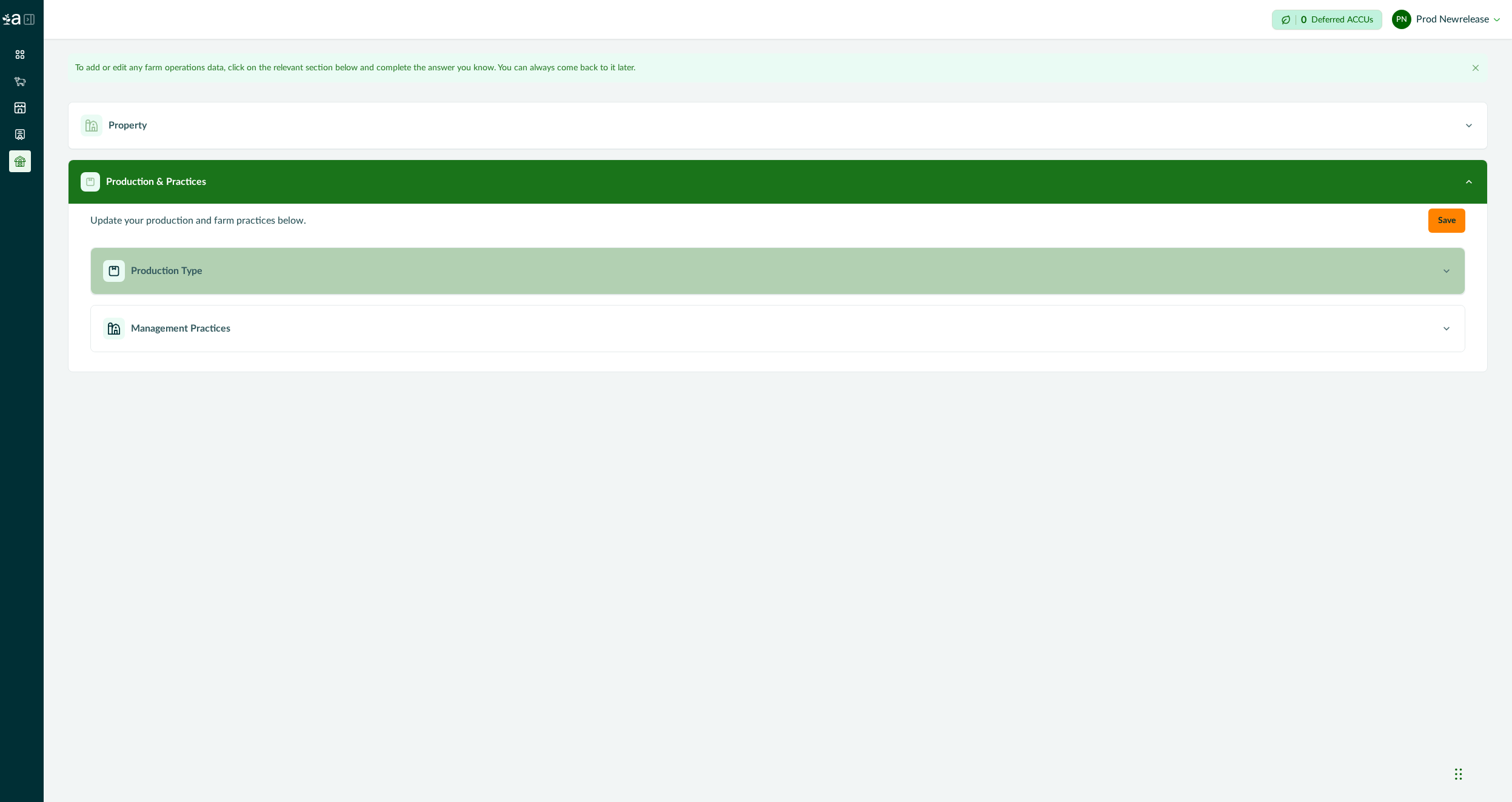
click at [162, 262] on div "Production Type" at bounding box center [772, 271] width 1338 height 22
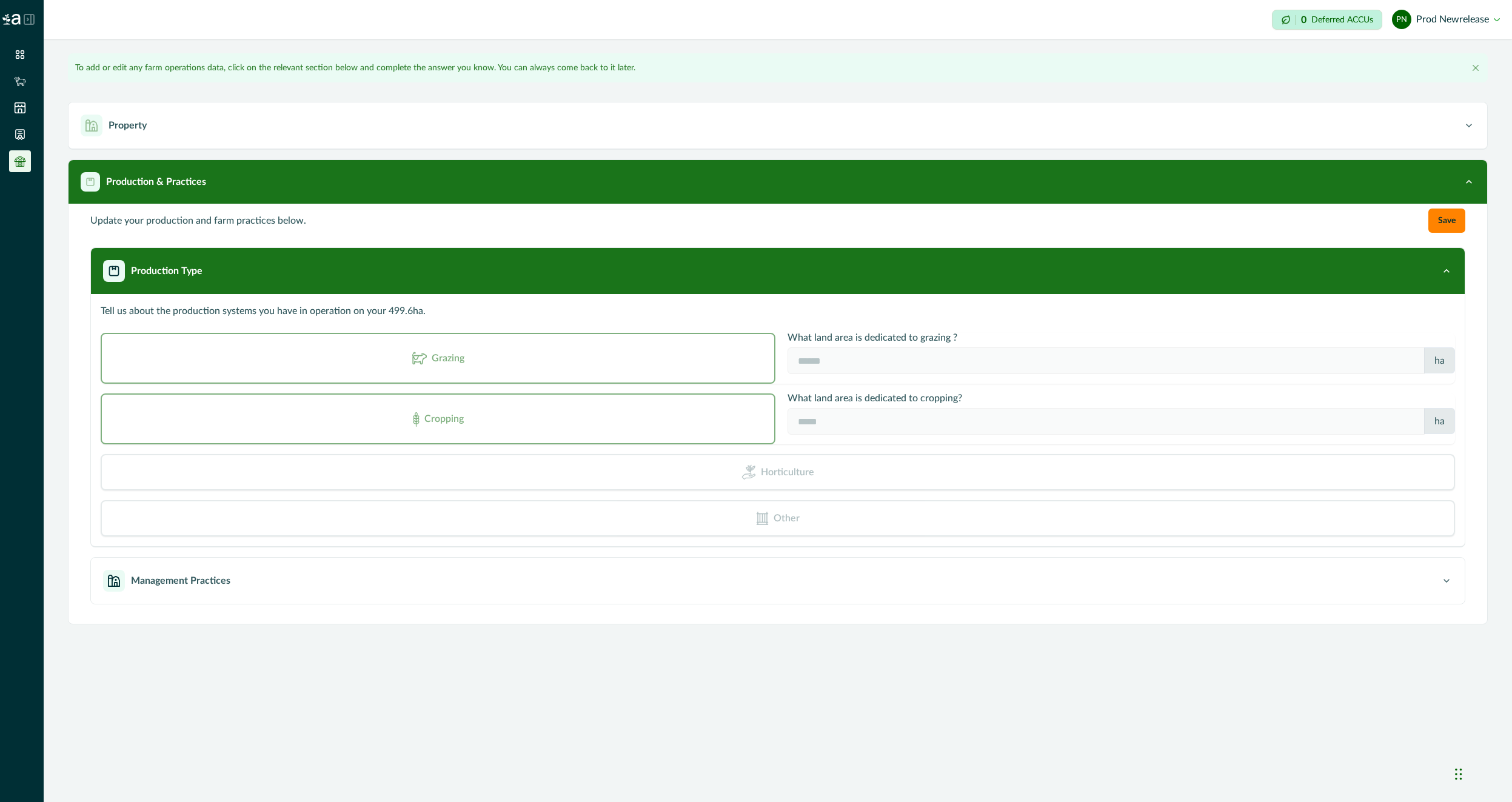
click at [275, 623] on div "Update your production and farm practices below. Save Production Type Tell us a…" at bounding box center [778, 413] width 1419 height 420
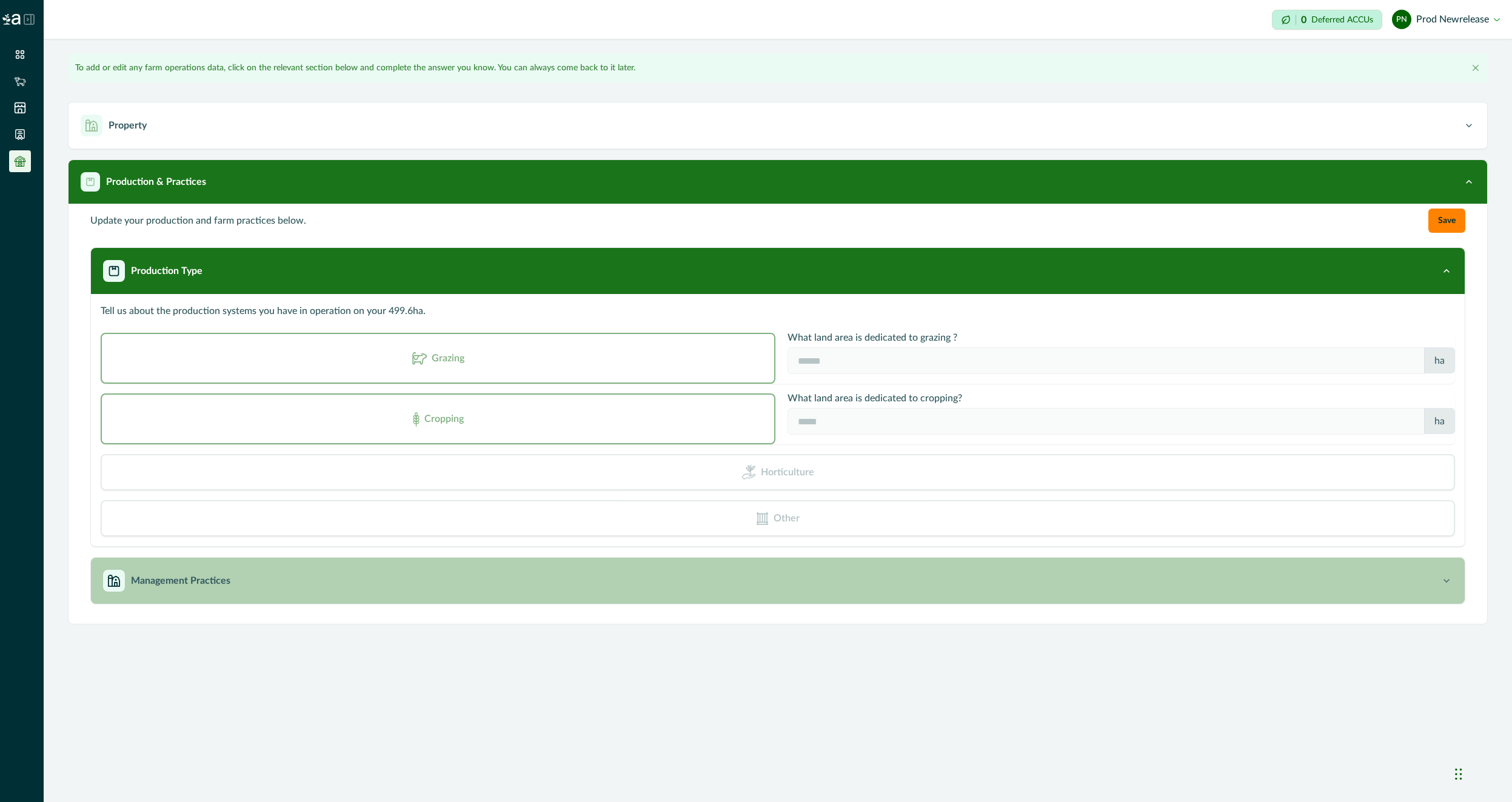
click at [289, 576] on div "Management Practices" at bounding box center [772, 581] width 1338 height 22
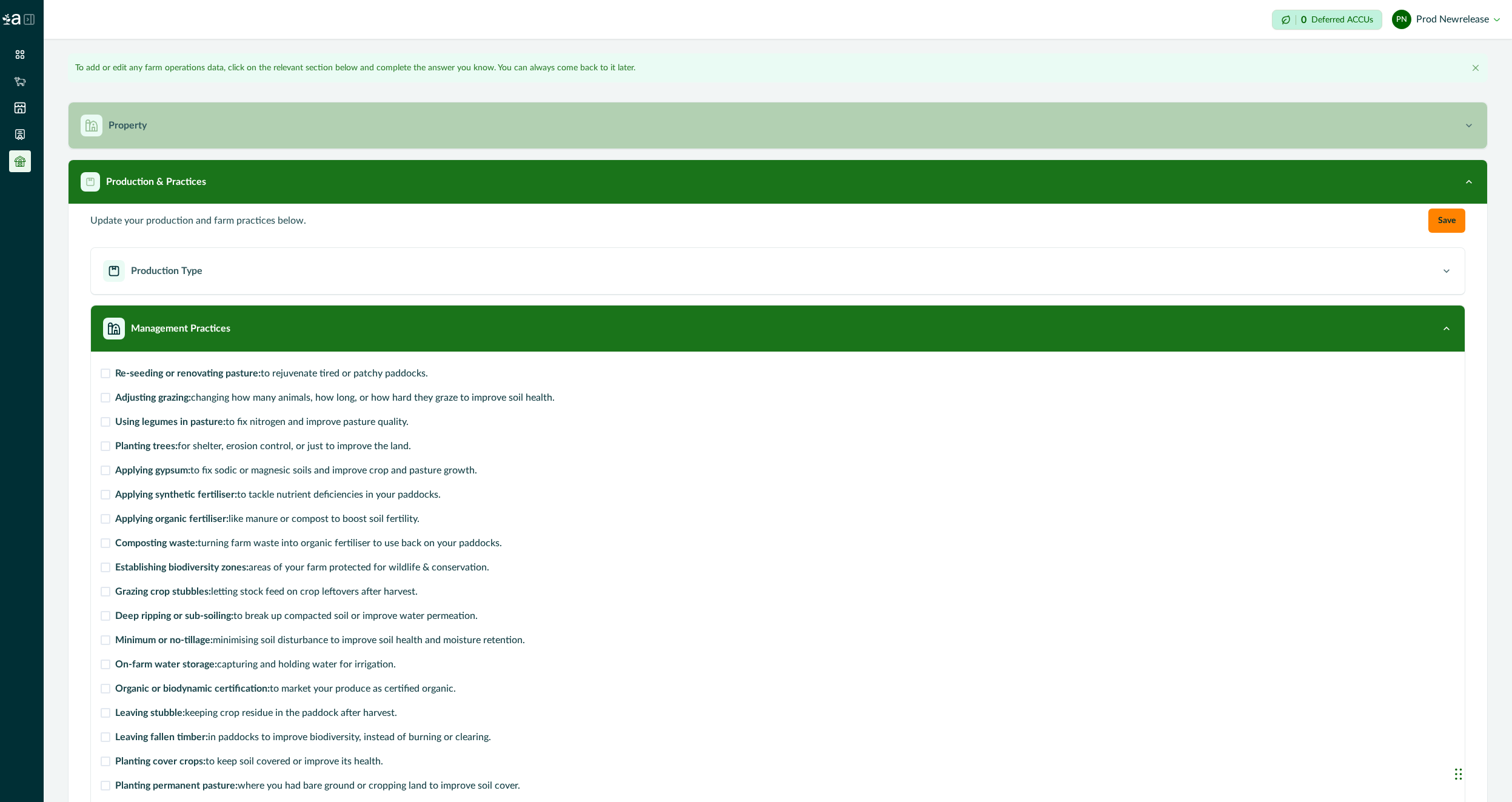
click at [200, 122] on div "Property" at bounding box center [772, 125] width 1382 height 22
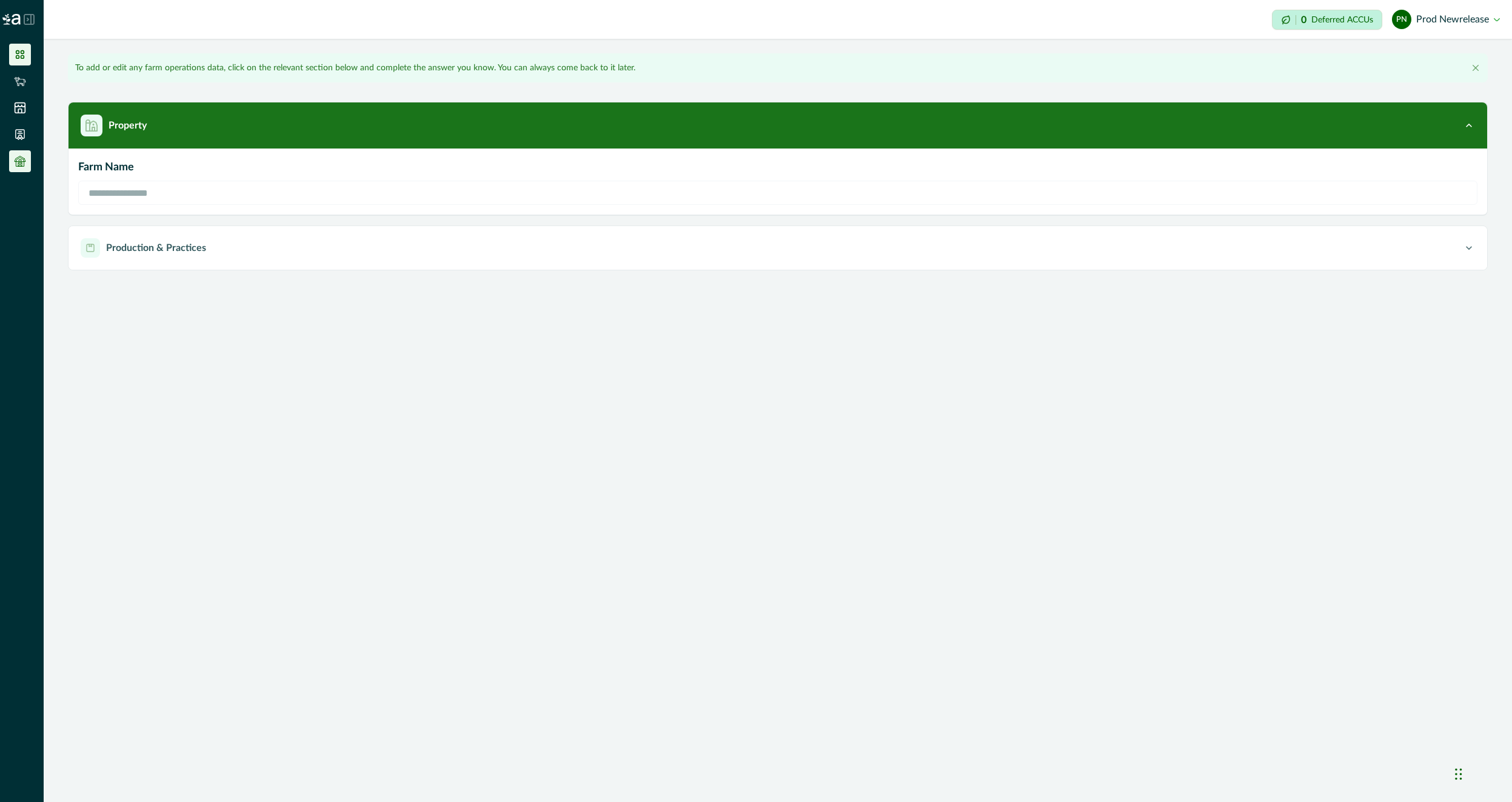
click at [17, 56] on icon at bounding box center [20, 55] width 9 height 9
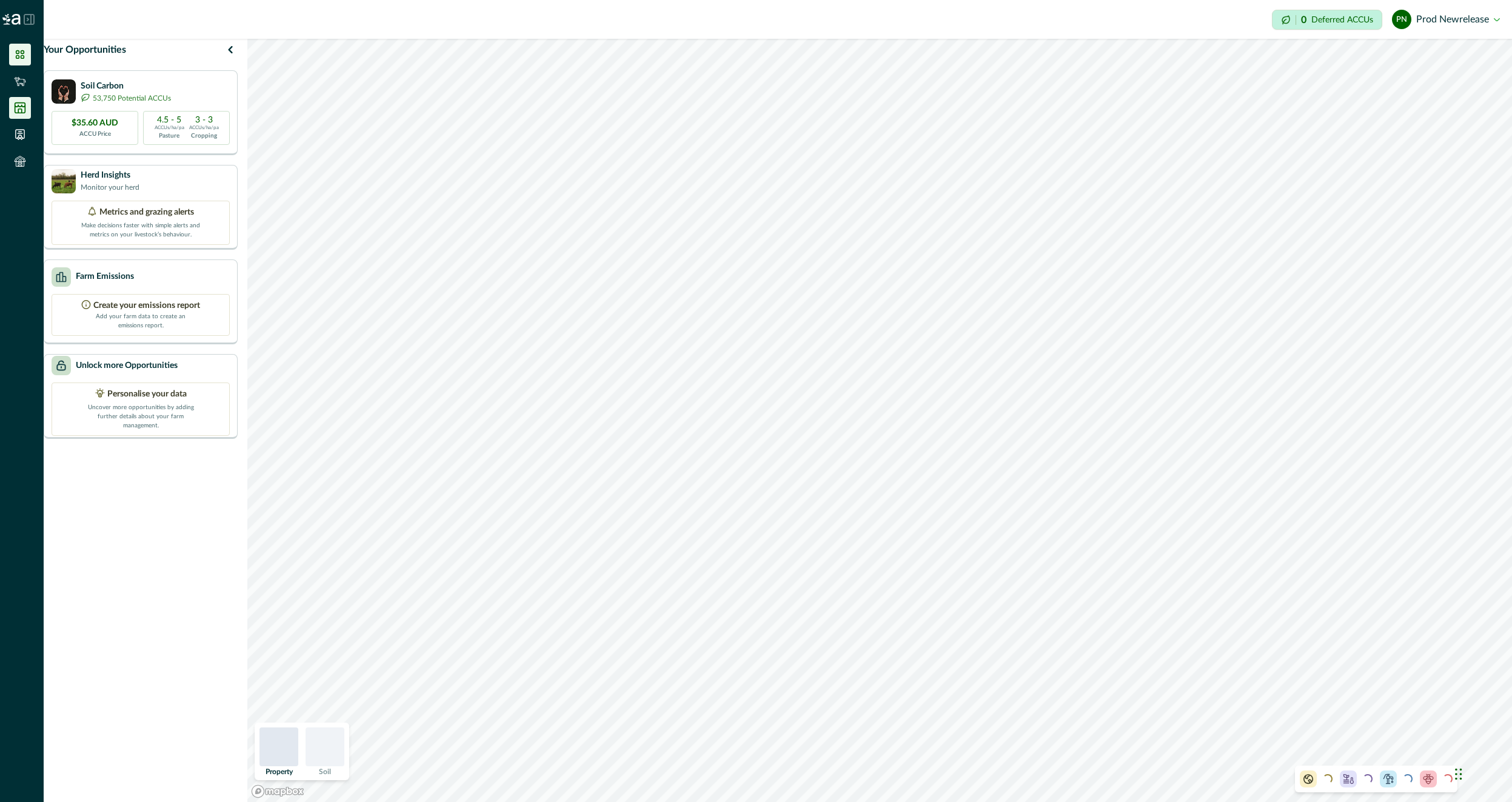
click at [15, 118] on li at bounding box center [19, 108] width 22 height 22
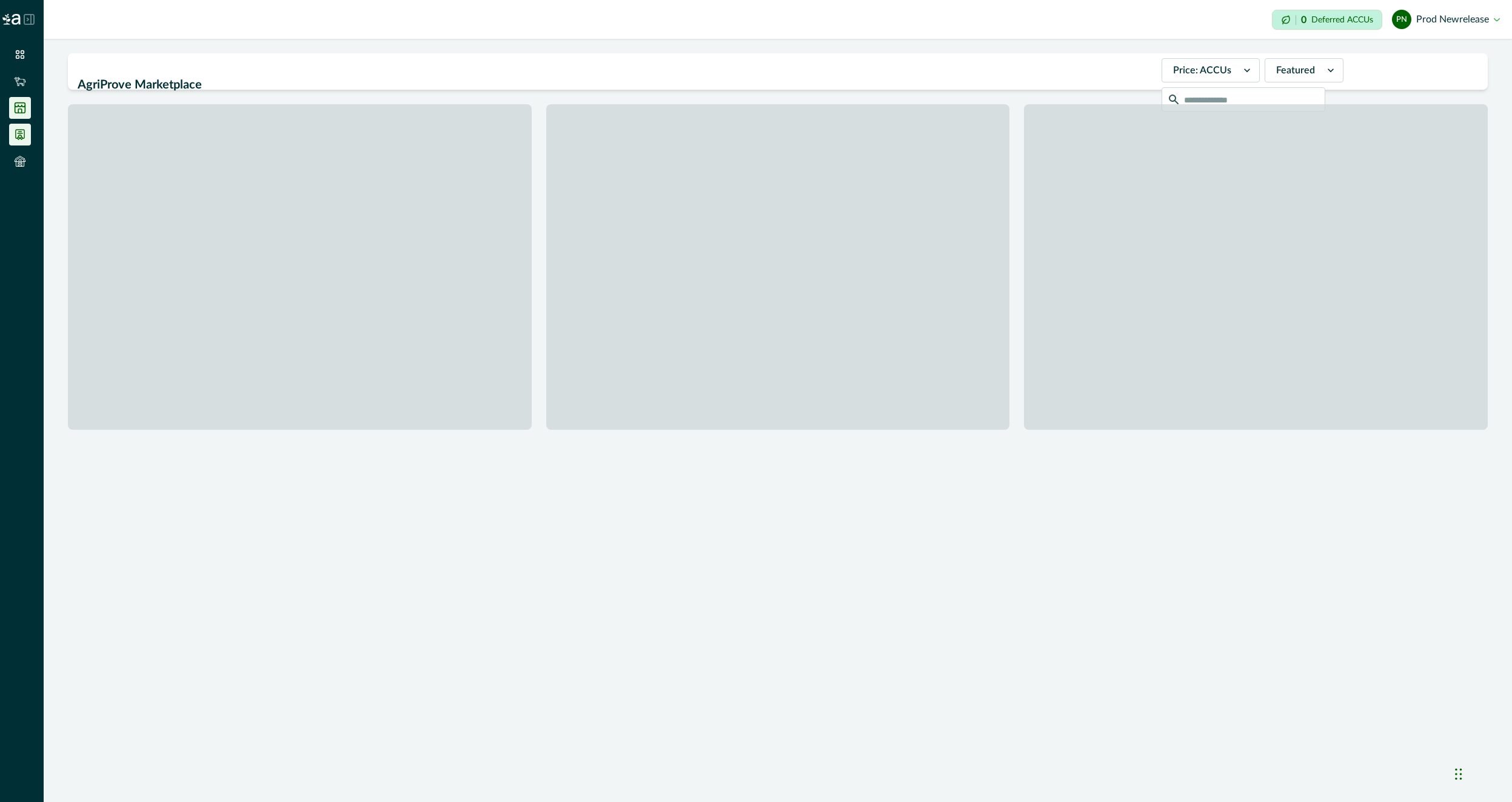
click at [17, 137] on icon at bounding box center [20, 135] width 12 height 12
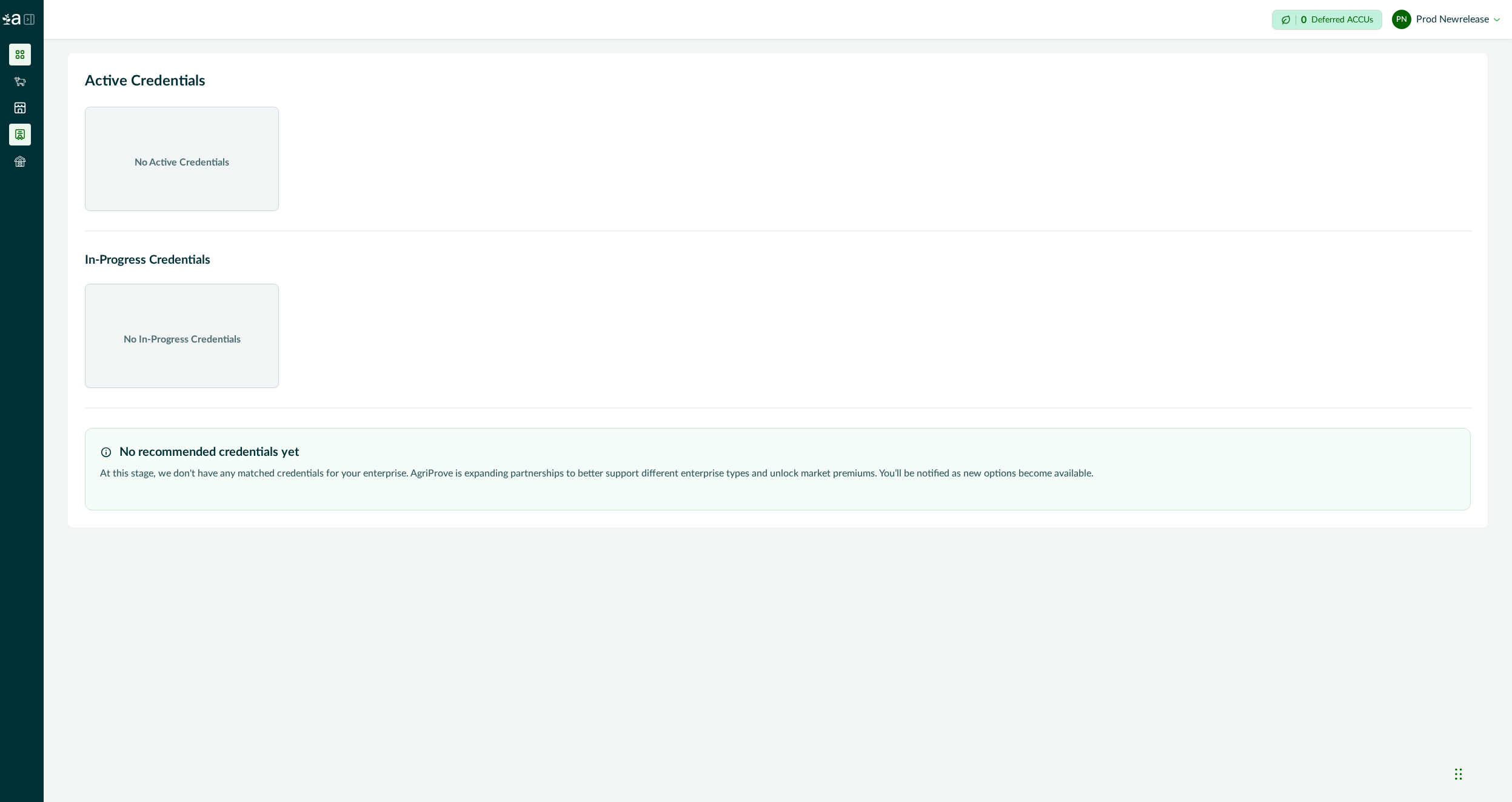
click at [16, 55] on icon at bounding box center [20, 55] width 12 height 12
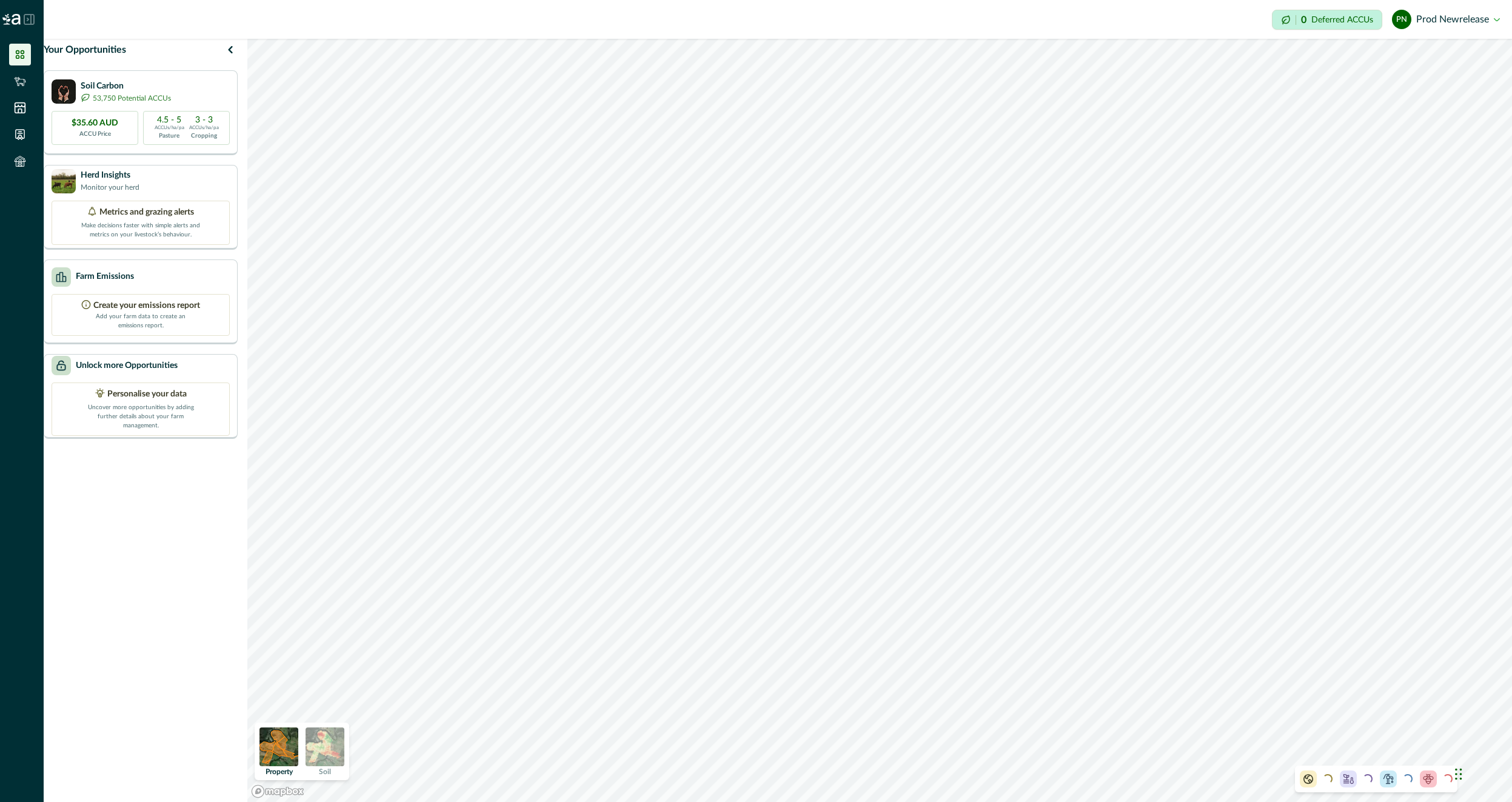
click at [1418, 786] on div "Loading... Loading... Loading... Loading..." at bounding box center [1376, 779] width 162 height 26
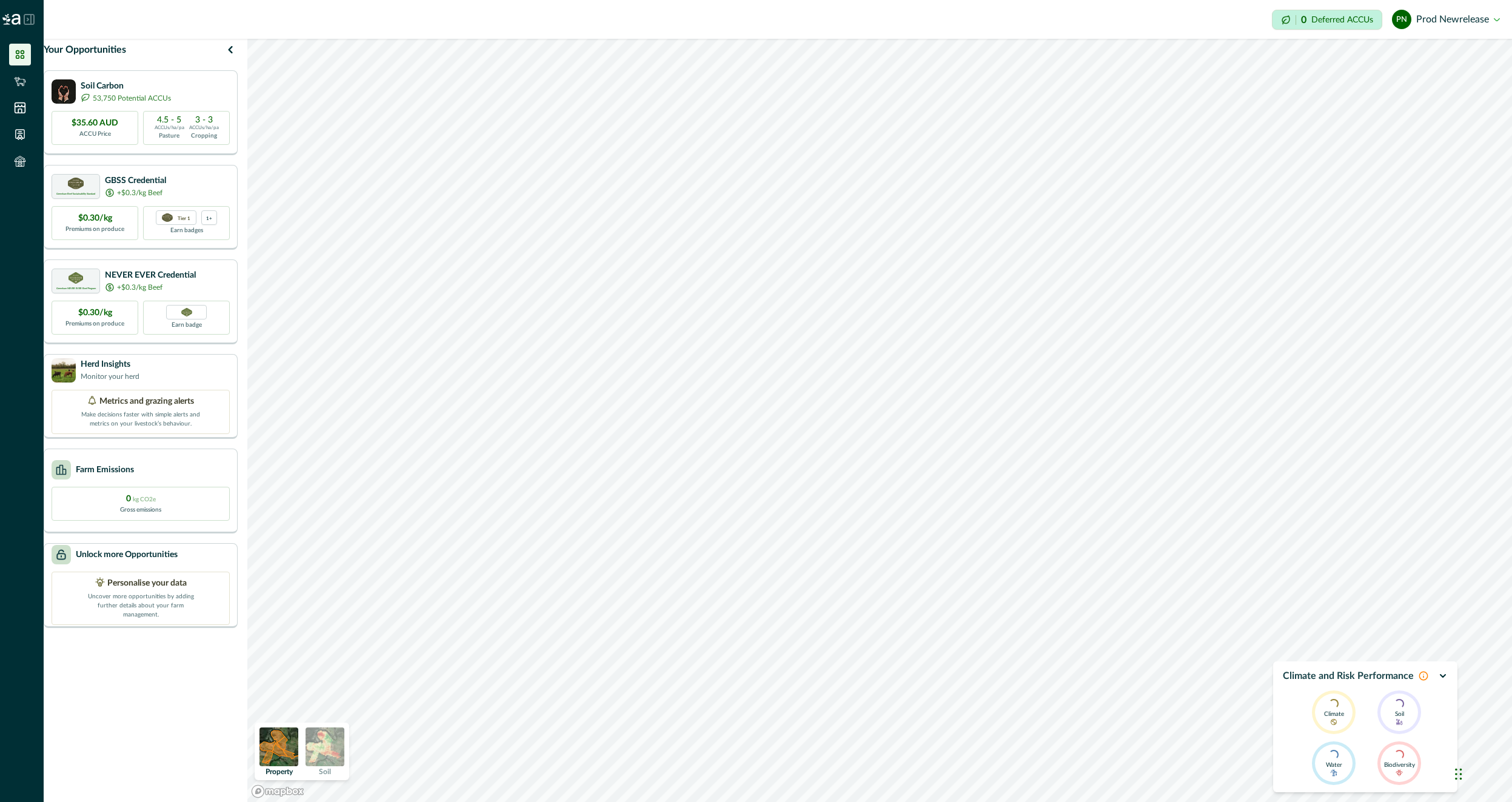
drag, startPoint x: 1439, startPoint y: 670, endPoint x: 1439, endPoint y: 682, distance: 12.0
click at [1439, 670] on div "Climate and Risk Performance" at bounding box center [1365, 676] width 165 height 15
click at [1437, 682] on div "Climate and Risk Performance" at bounding box center [1365, 676] width 165 height 15
click at [1441, 677] on icon "button" at bounding box center [1443, 676] width 5 height 3
click at [127, 212] on div "Greenham Beef Sustainability Standard GBSS Credential +$0.3/kg Beef $0.30/kg Pr…" at bounding box center [141, 207] width 194 height 85
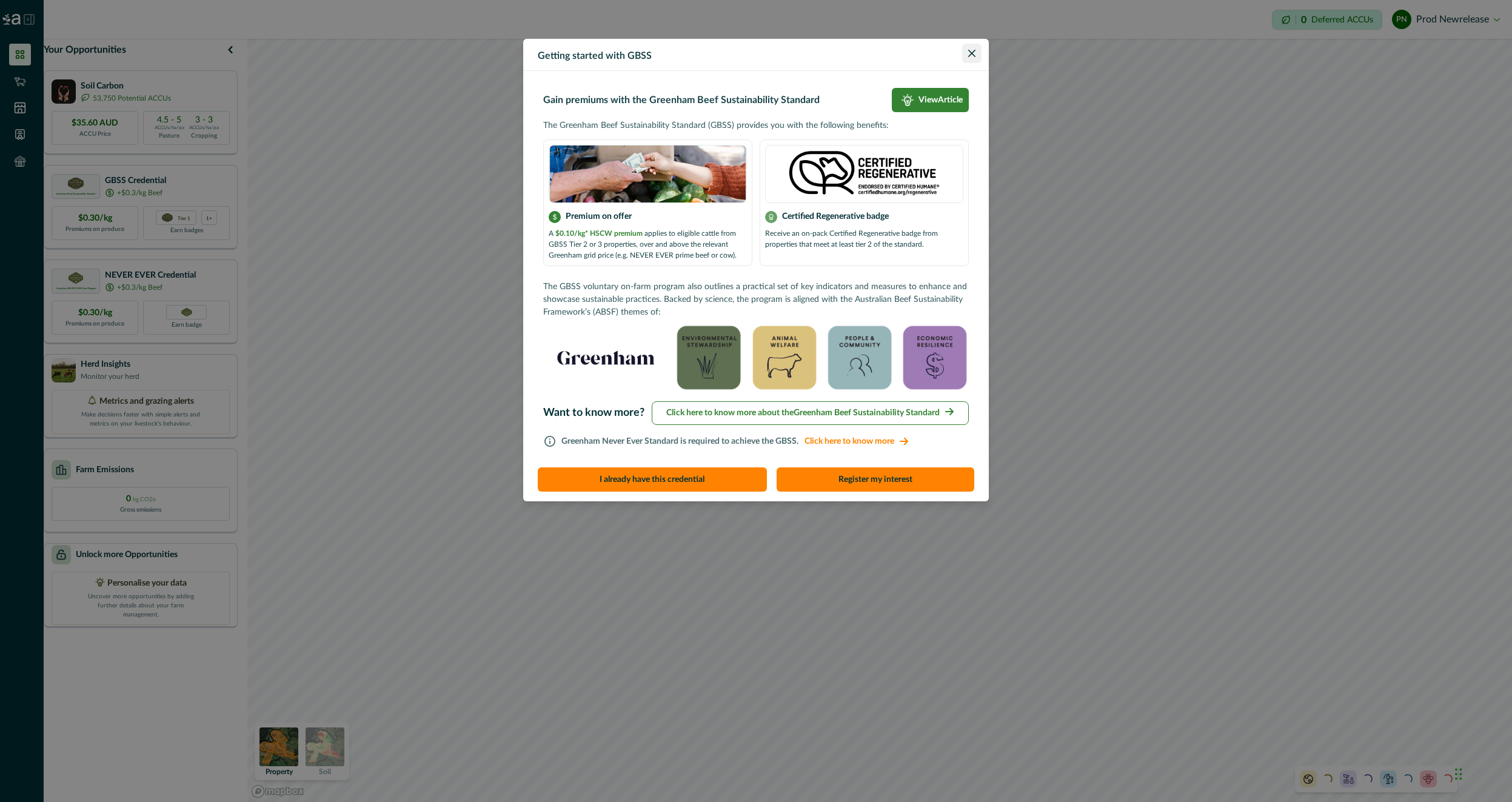
click at [972, 51] on icon "Close" at bounding box center [972, 53] width 7 height 7
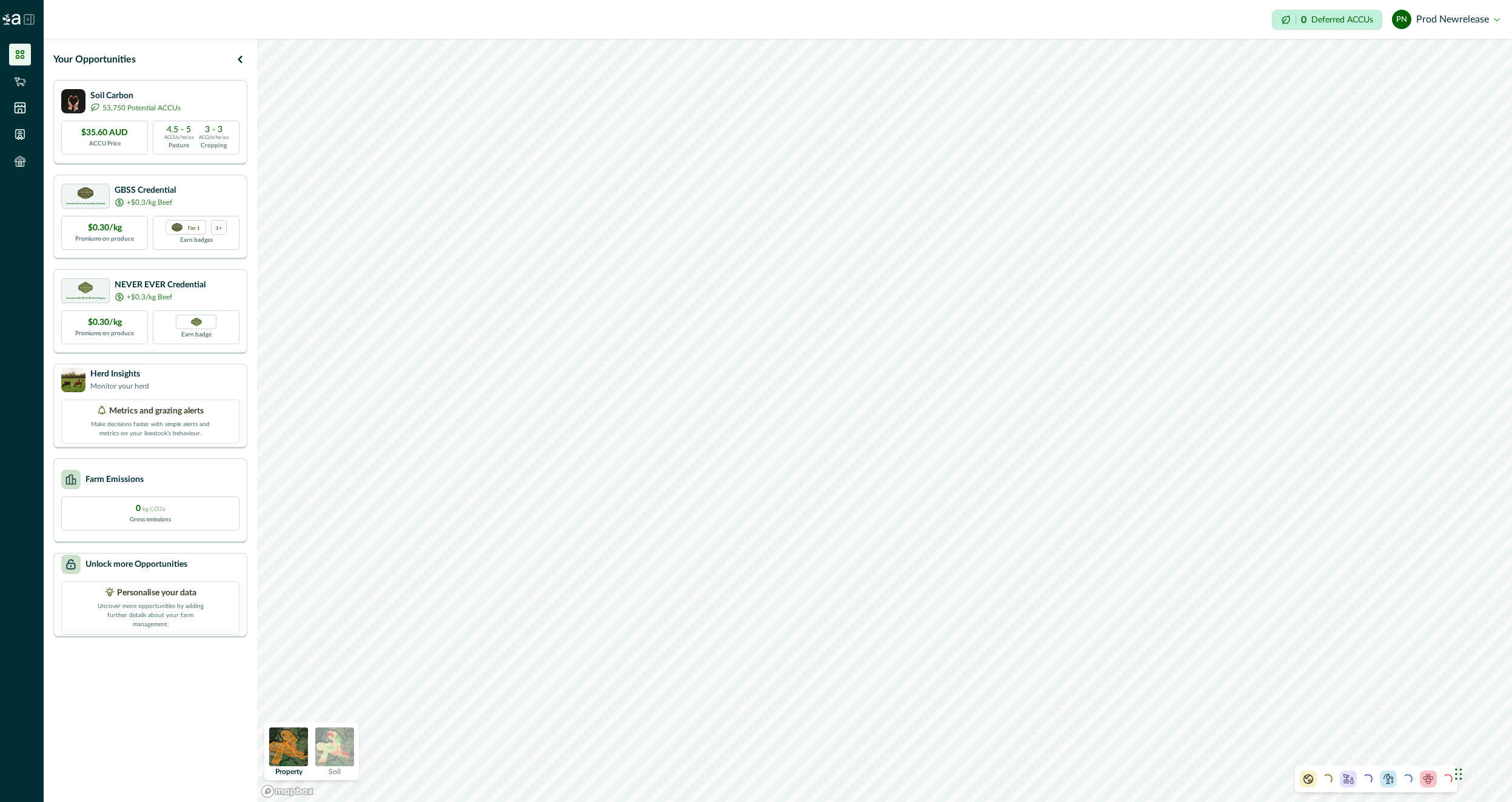
click at [1397, 772] on div "Loading..." at bounding box center [1396, 778] width 33 height 17
click at [1448, 676] on div "Climate and Risk Performance Loading... Climate Loading... Soil Loading... Wate…" at bounding box center [1365, 727] width 184 height 131
click at [1441, 680] on icon "button" at bounding box center [1442, 676] width 10 height 10
click at [1373, 783] on div "Loading... Loading... Loading... Loading..." at bounding box center [1376, 779] width 162 height 26
drag, startPoint x: 1374, startPoint y: 771, endPoint x: 1303, endPoint y: 746, distance: 75.3
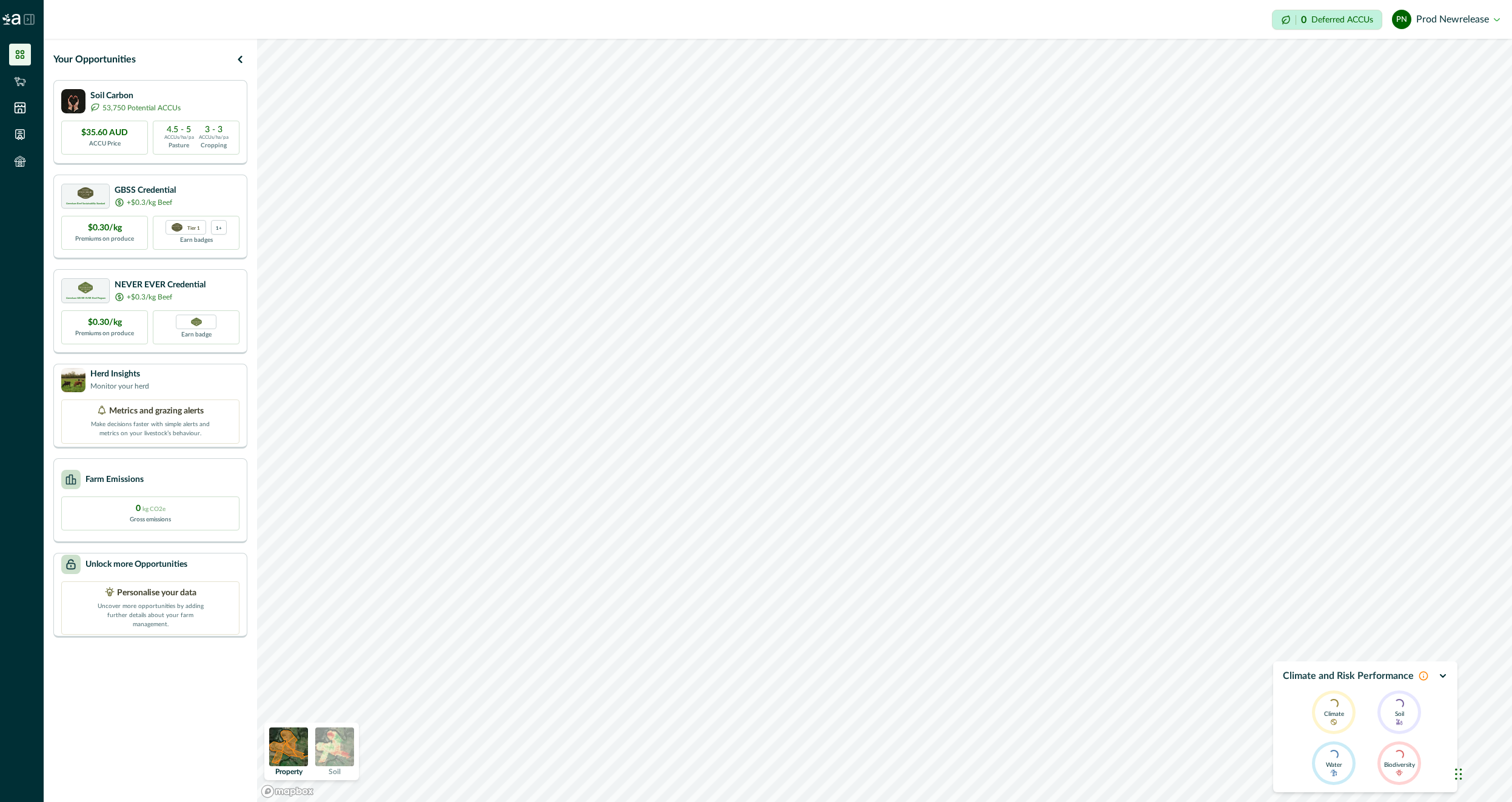
click at [1372, 770] on div "Loading... Climate Loading... Soil Loading... Water Loading... Biodiversity" at bounding box center [1365, 738] width 107 height 94
click at [1432, 24] on button "pn prod newrelease" at bounding box center [1446, 19] width 107 height 29
click at [1424, 45] on button "Sign out" at bounding box center [1432, 54] width 135 height 20
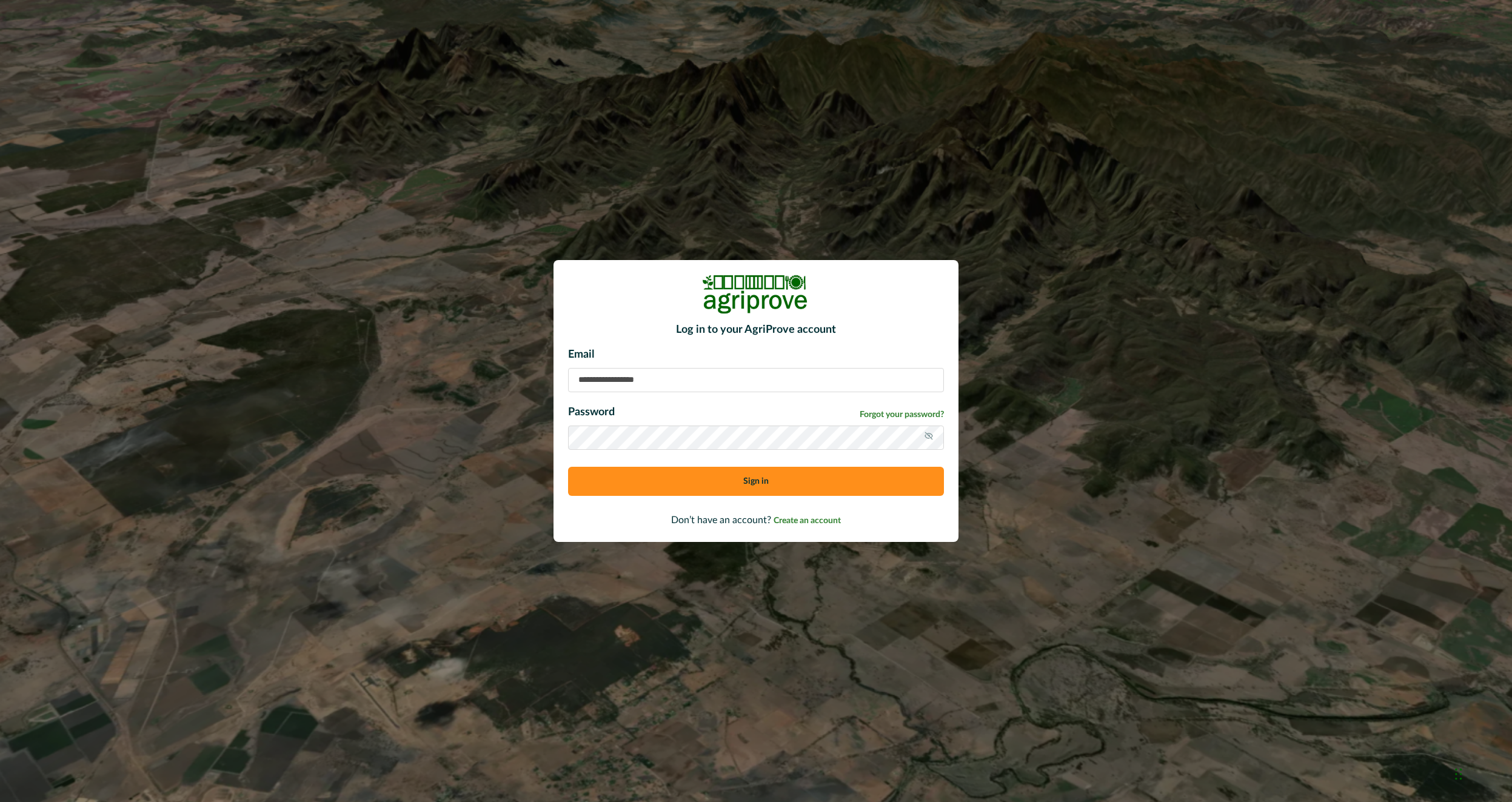
click at [760, 370] on input at bounding box center [756, 381] width 376 height 25
click at [758, 374] on input at bounding box center [756, 381] width 376 height 25
click at [467, 3] on div "Log in to your AgriProve account Email Password Forgot your password? Sign in D…" at bounding box center [756, 401] width 1512 height 802
